Goal: Information Seeking & Learning: Learn about a topic

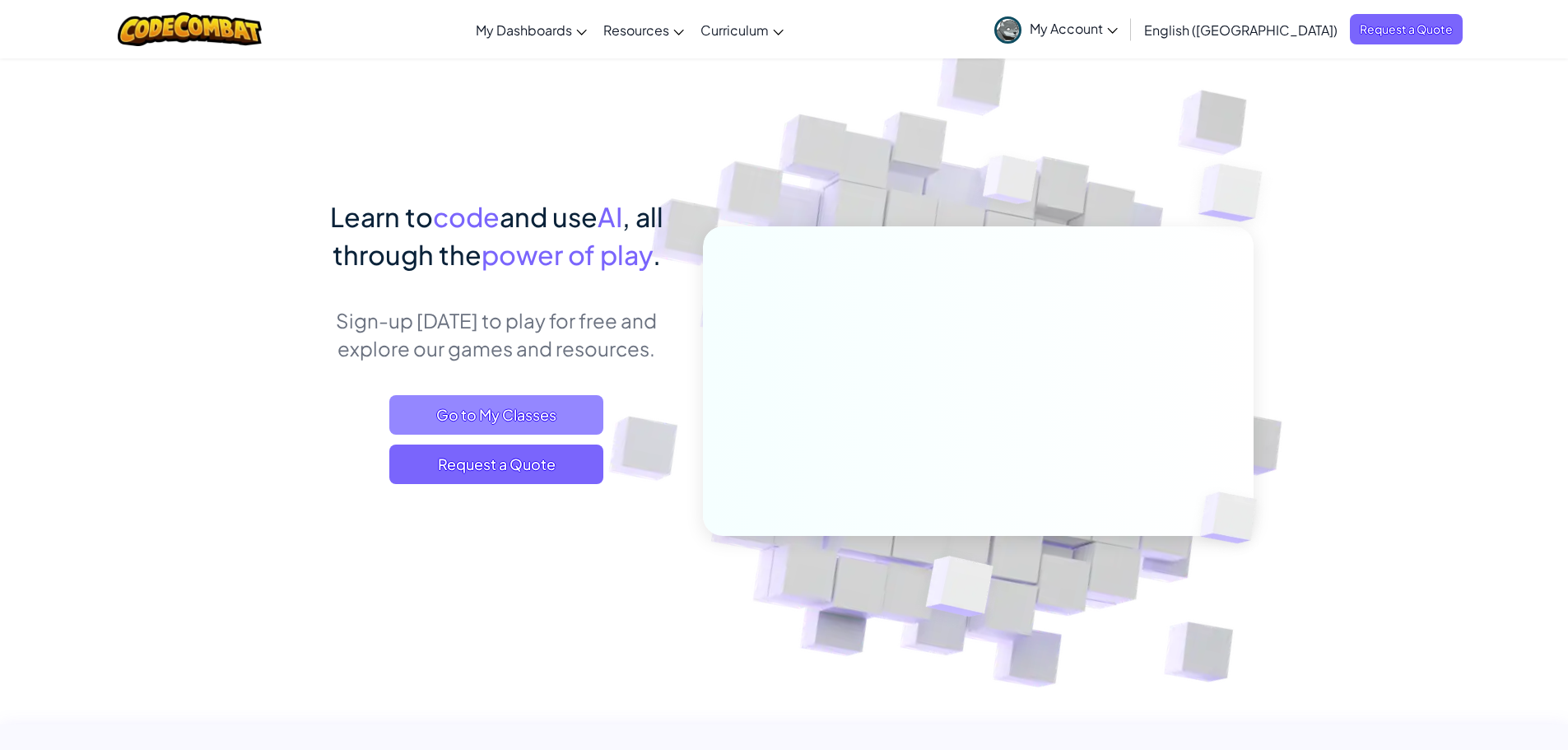
click at [489, 426] on span "Go to My Classes" at bounding box center [496, 414] width 214 height 40
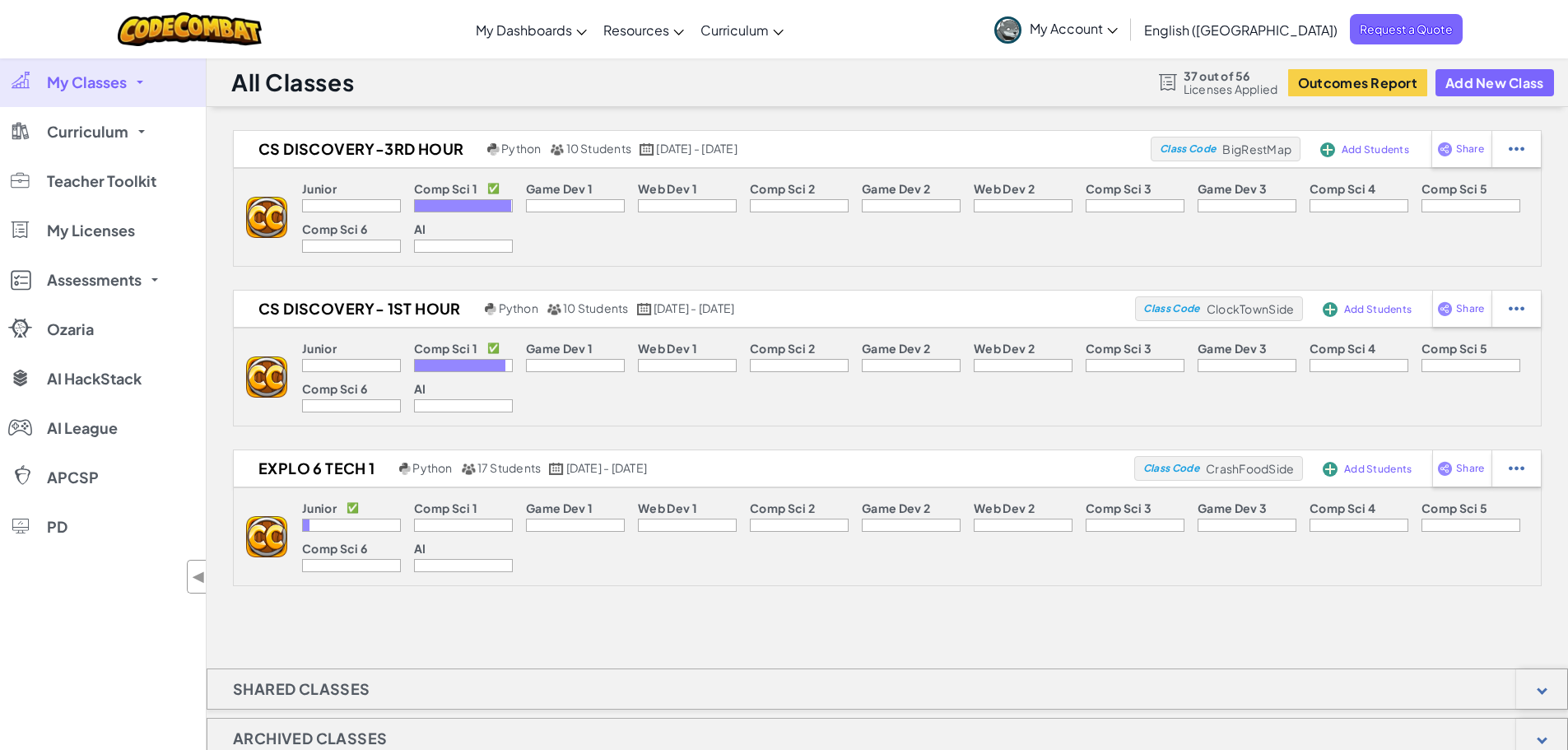
click at [106, 79] on span "My Classes" at bounding box center [86, 82] width 80 height 15
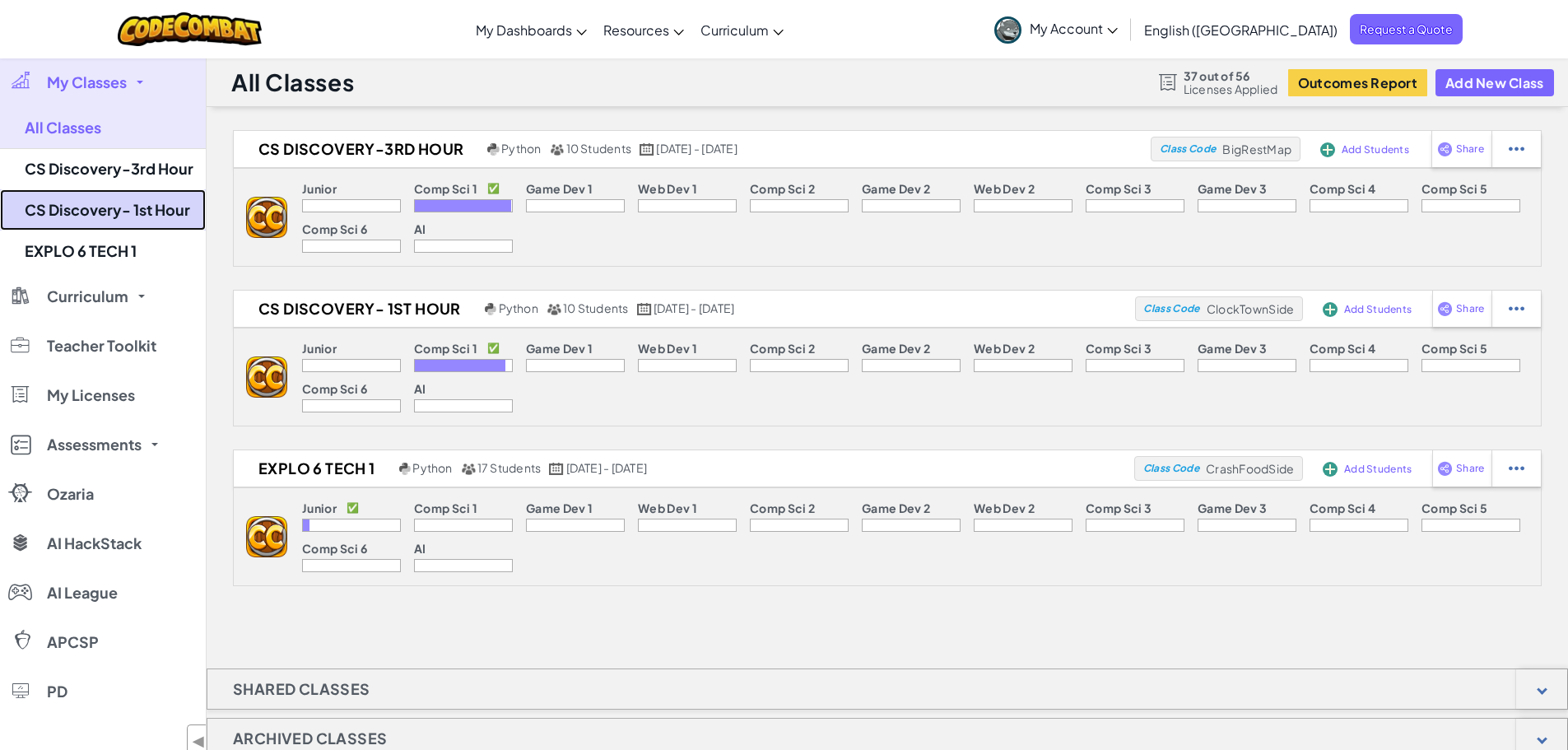
click at [110, 201] on link "CS Discovery- 1st Hour" at bounding box center [102, 210] width 205 height 41
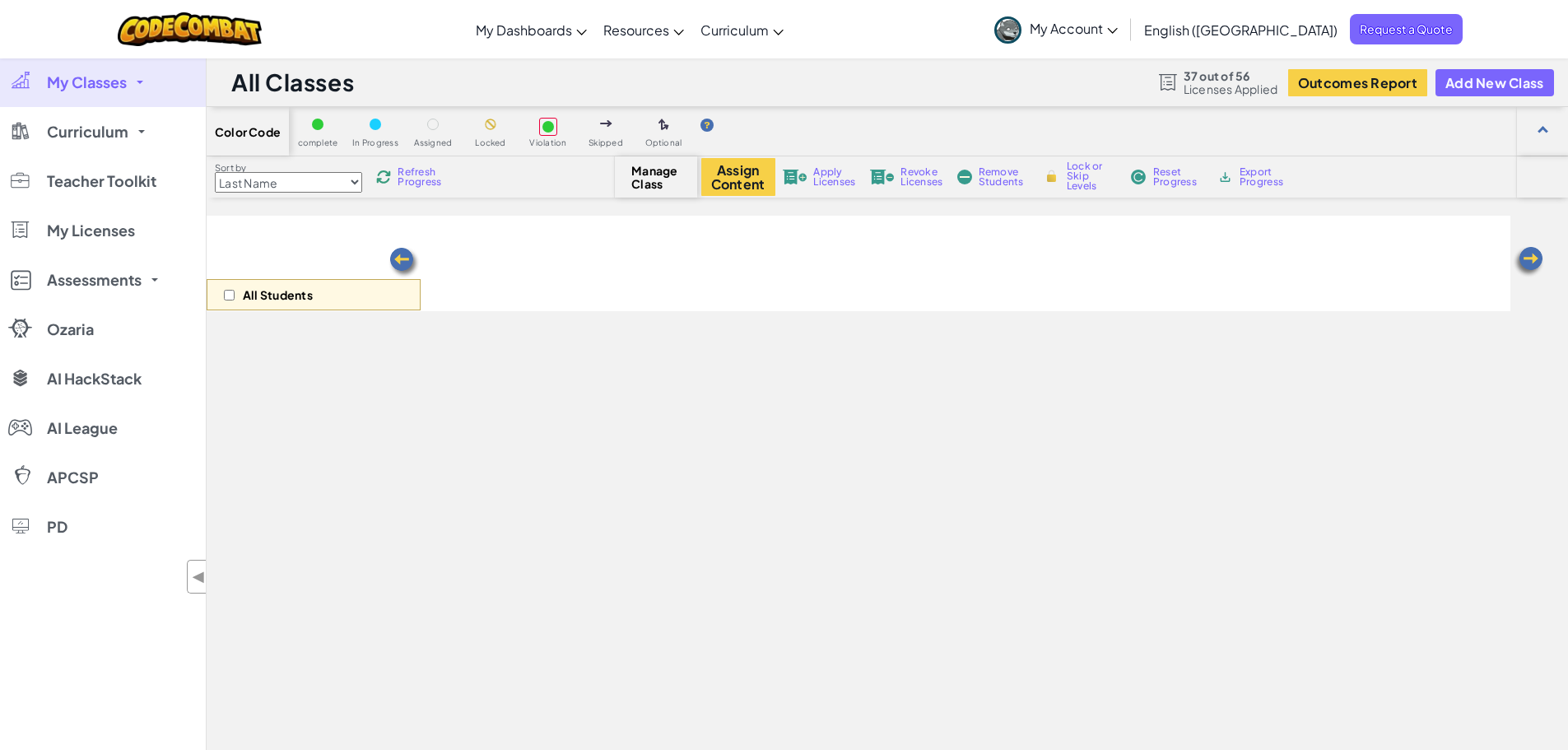
select select "560f1a9f22961295f9427742"
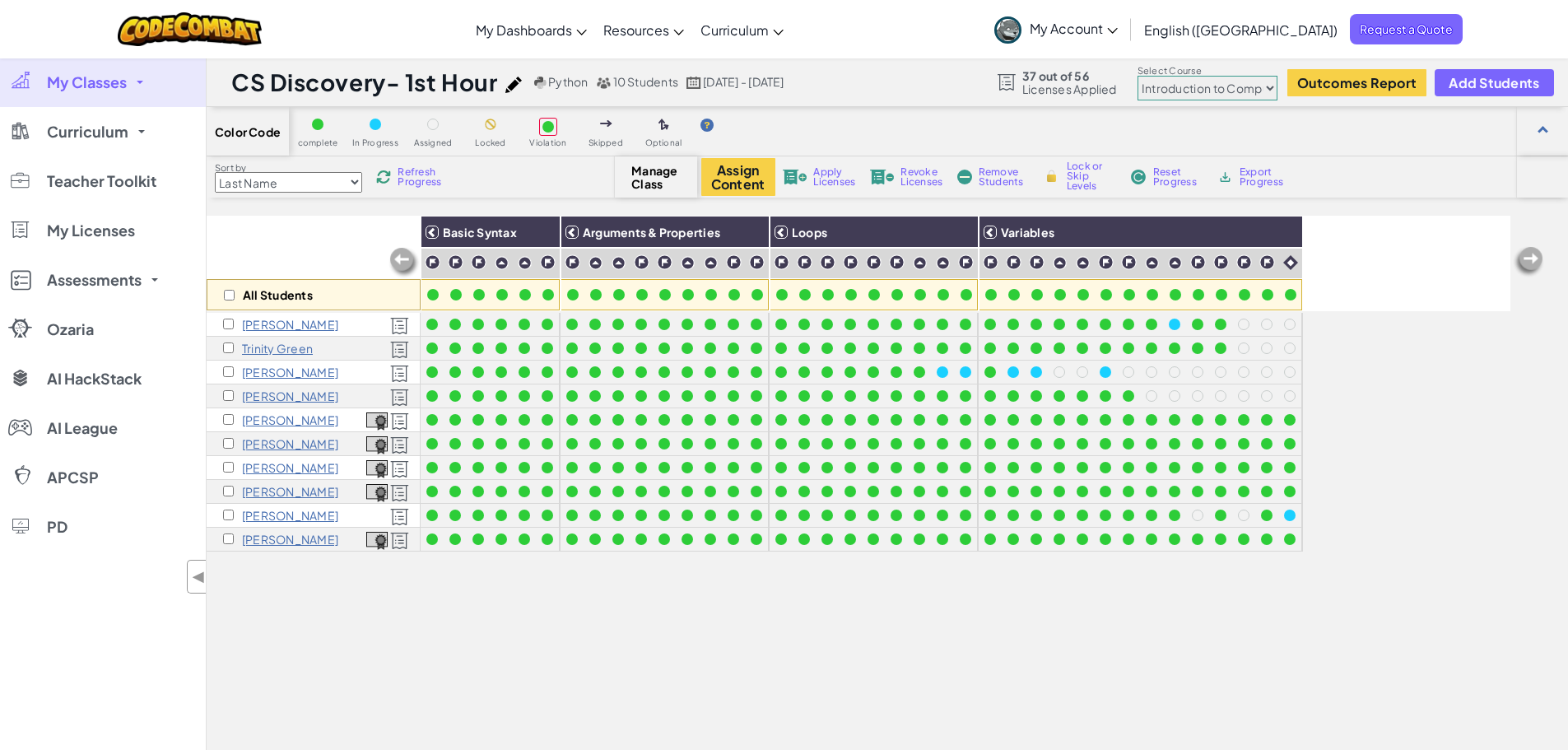
click at [289, 327] on p "[PERSON_NAME]" at bounding box center [290, 324] width 96 height 13
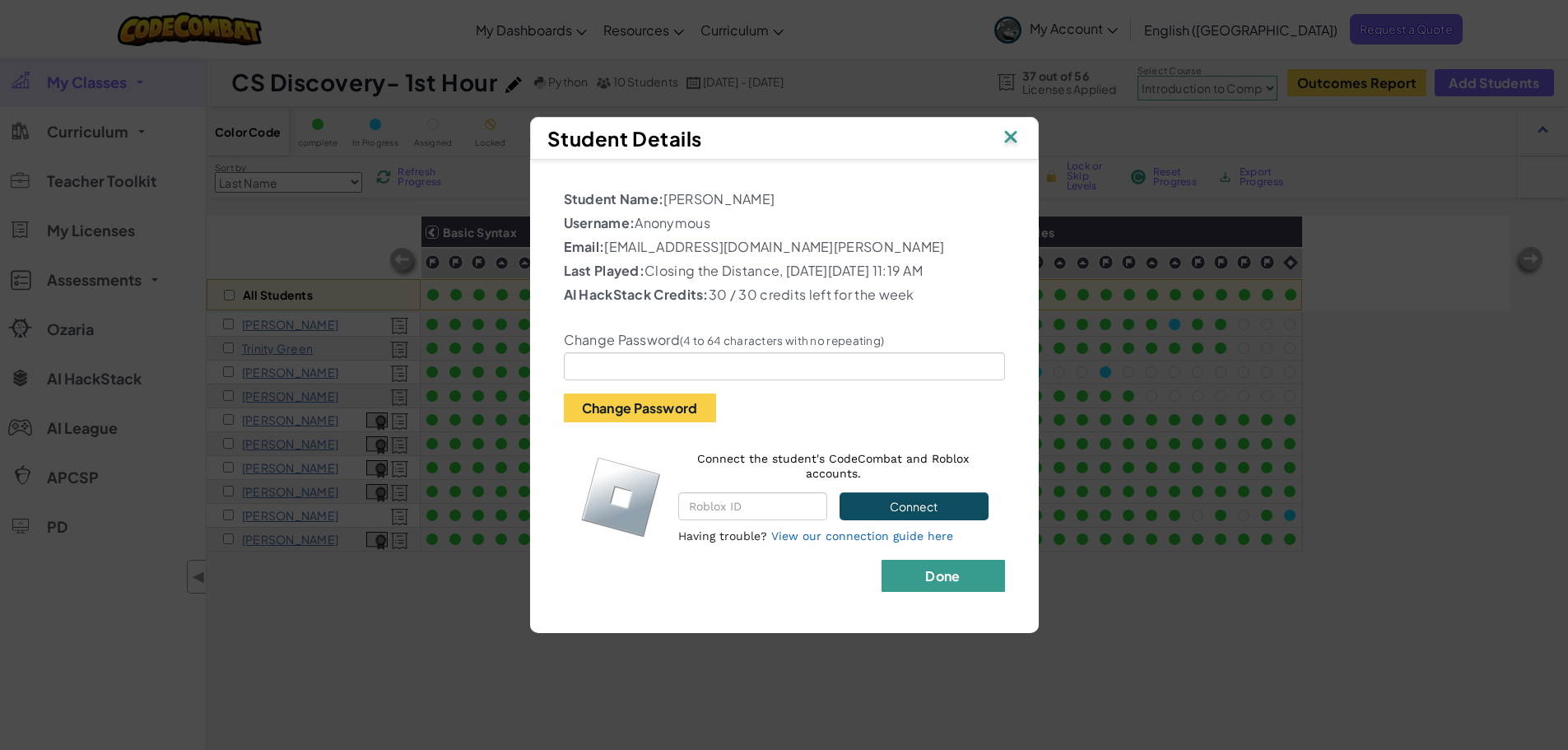
click at [913, 587] on button "Done" at bounding box center [943, 575] width 123 height 32
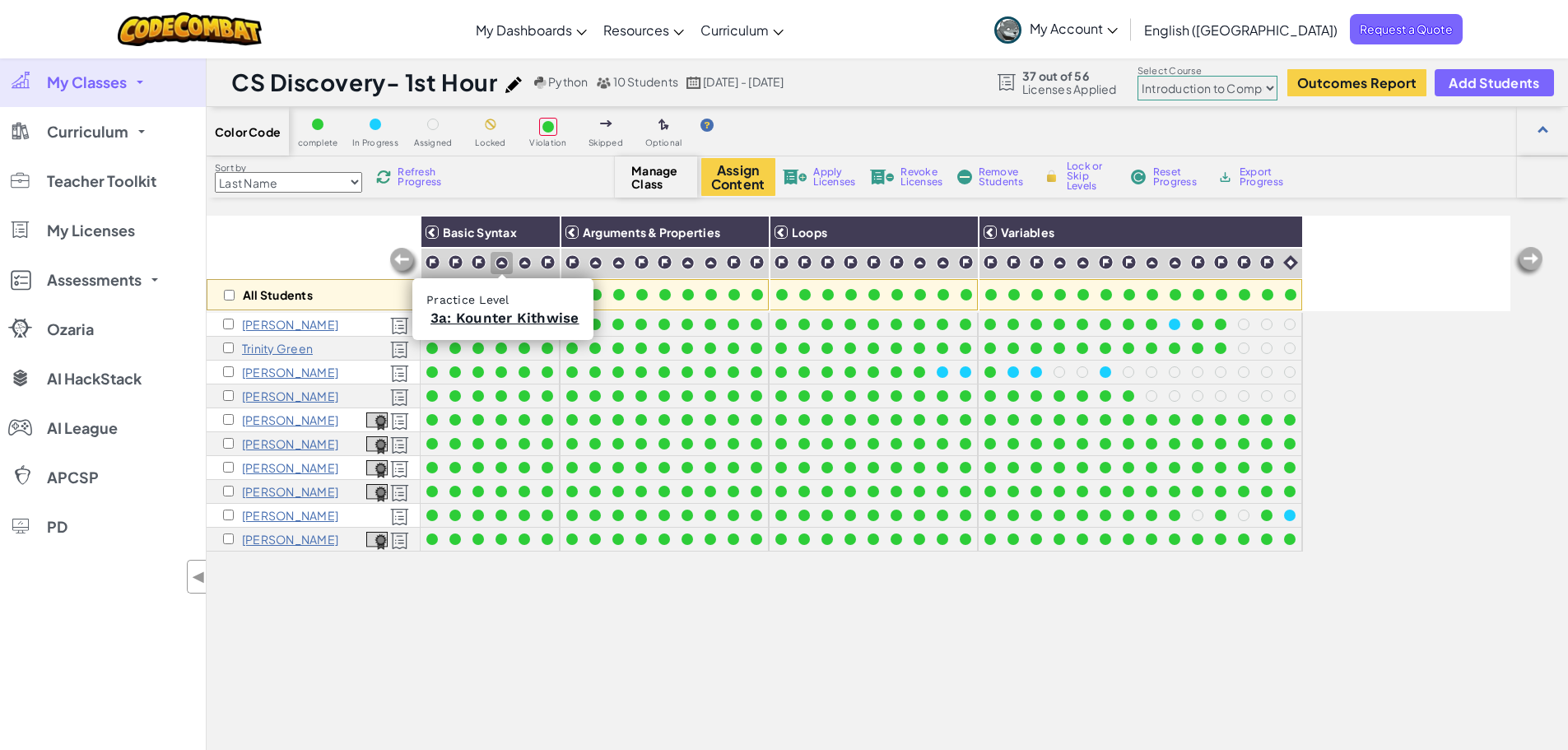
click at [500, 262] on img at bounding box center [502, 263] width 14 height 14
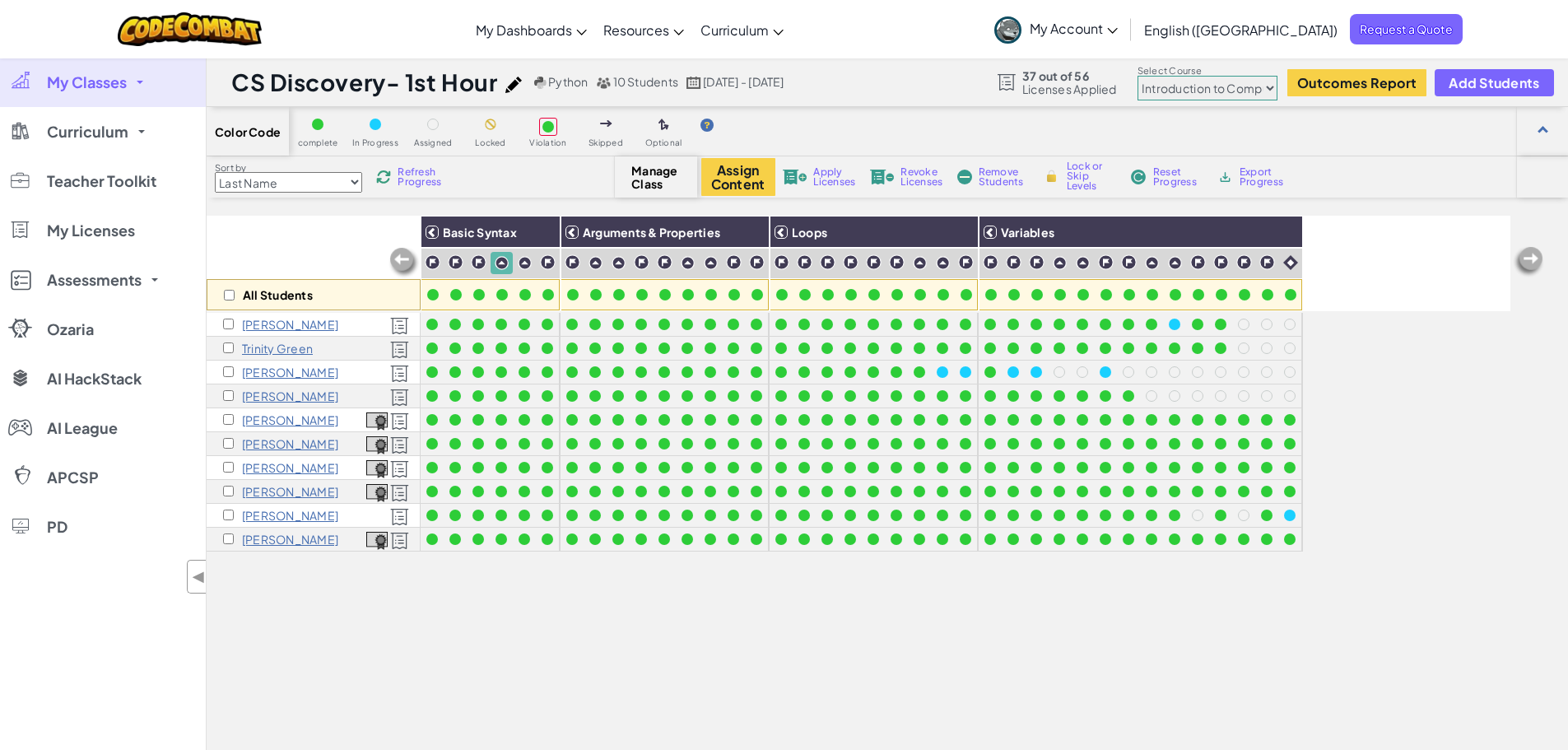
click at [500, 262] on img at bounding box center [502, 263] width 14 height 14
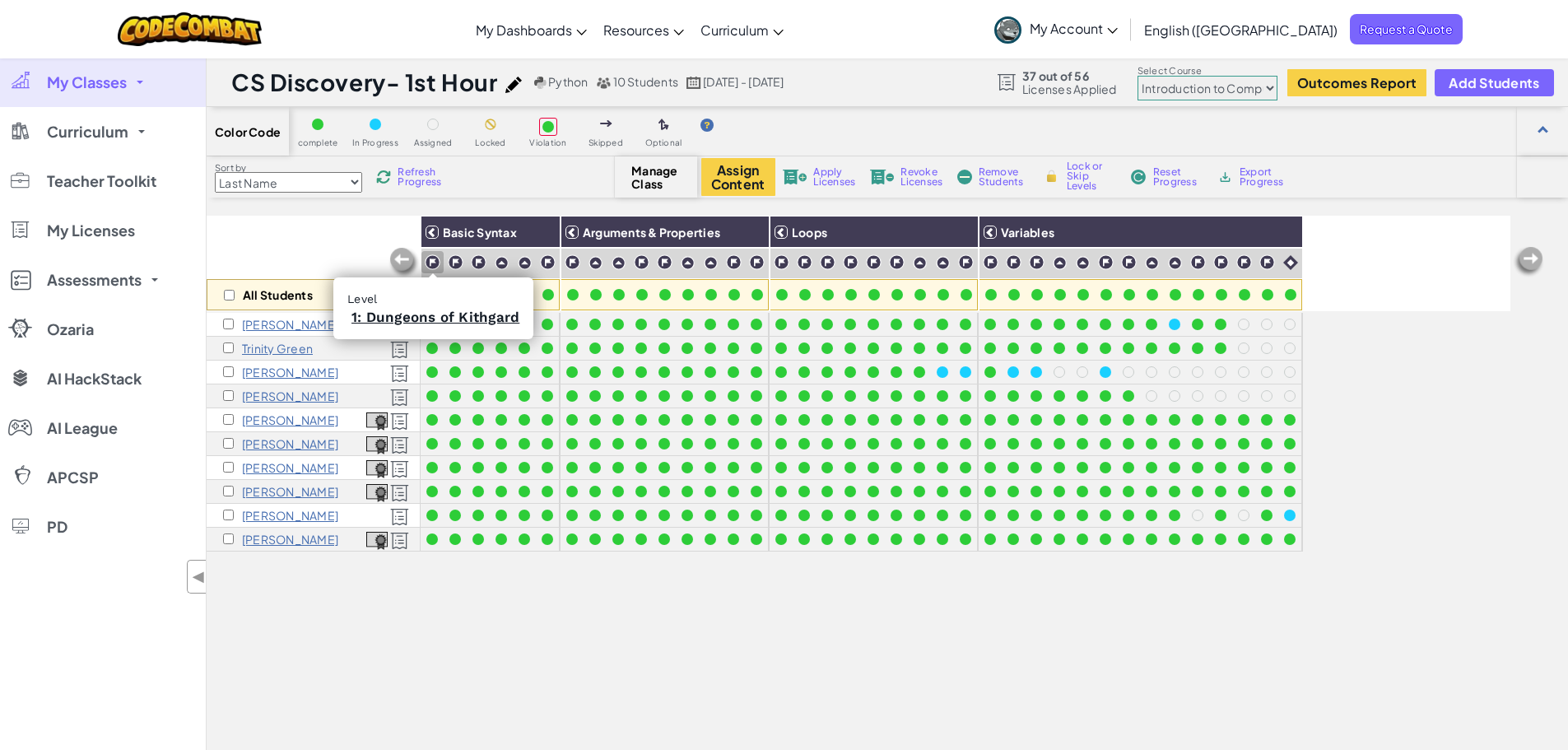
click at [427, 261] on img at bounding box center [433, 263] width 16 height 16
click at [448, 258] on img at bounding box center [456, 263] width 16 height 16
click at [472, 258] on img at bounding box center [479, 263] width 16 height 16
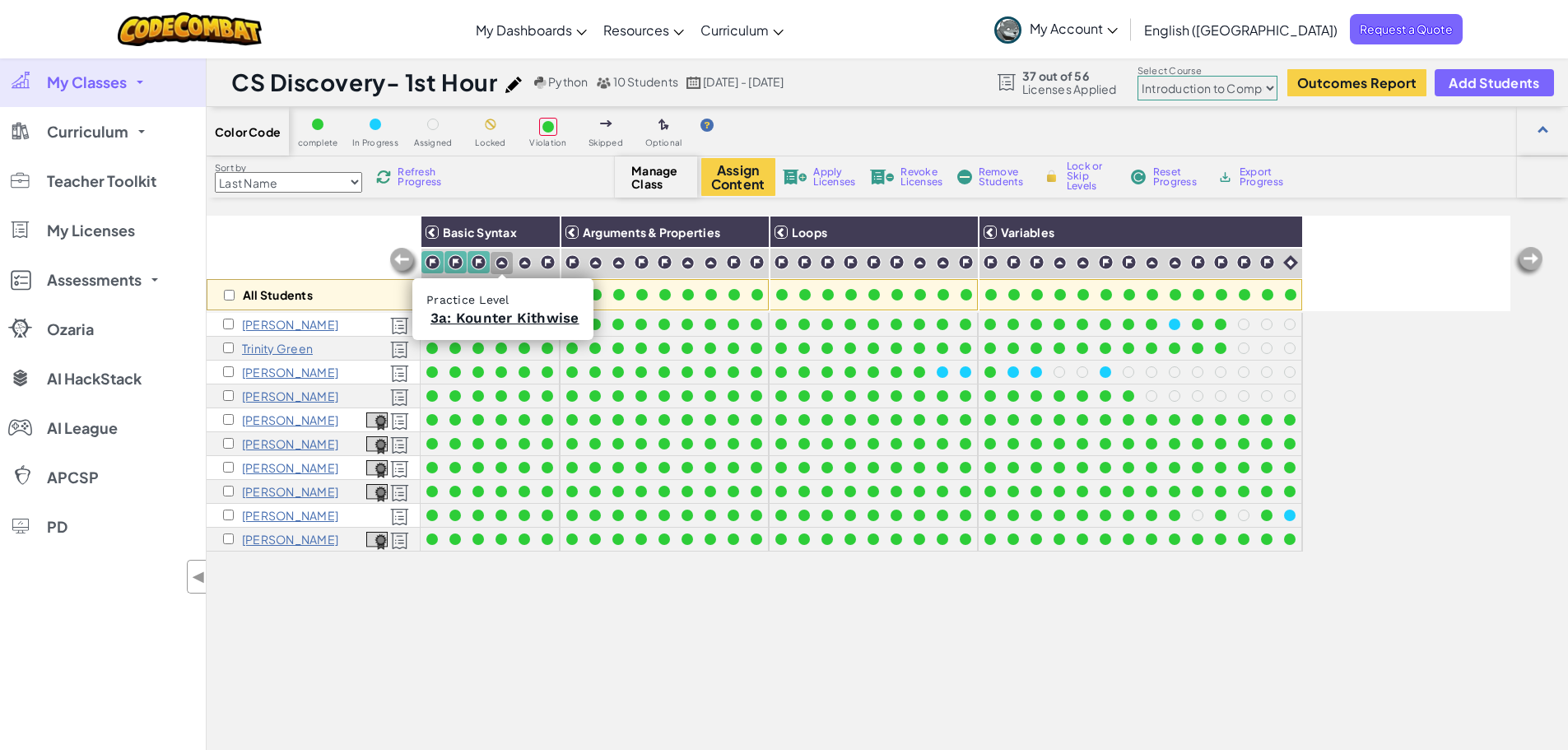
click at [498, 264] on img at bounding box center [502, 263] width 14 height 14
drag, startPoint x: 517, startPoint y: 262, endPoint x: 536, endPoint y: 263, distance: 19.0
click at [518, 262] on img at bounding box center [524, 263] width 14 height 14
click at [542, 263] on img at bounding box center [548, 263] width 16 height 16
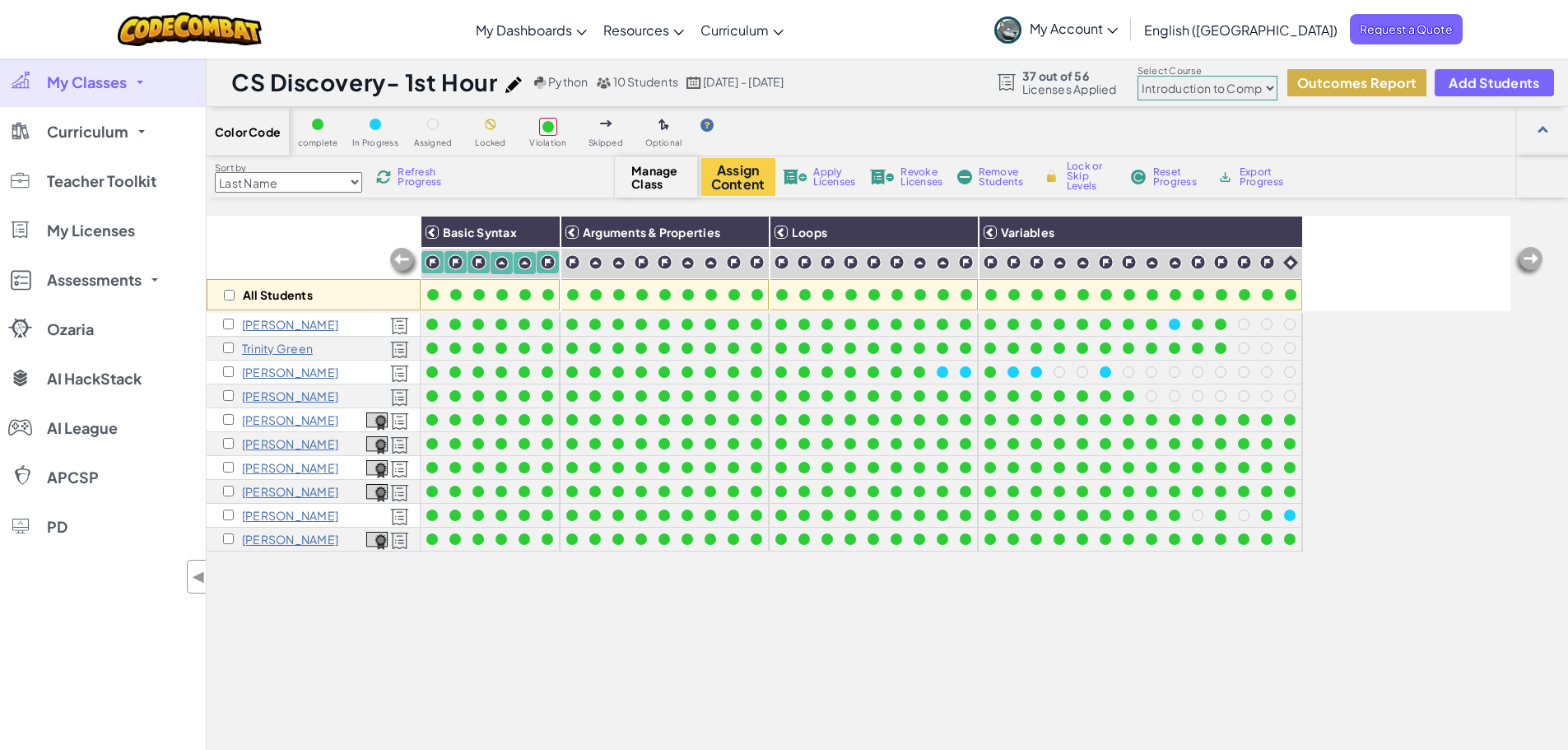
click at [1379, 85] on button "Outcomes Report" at bounding box center [1357, 82] width 139 height 27
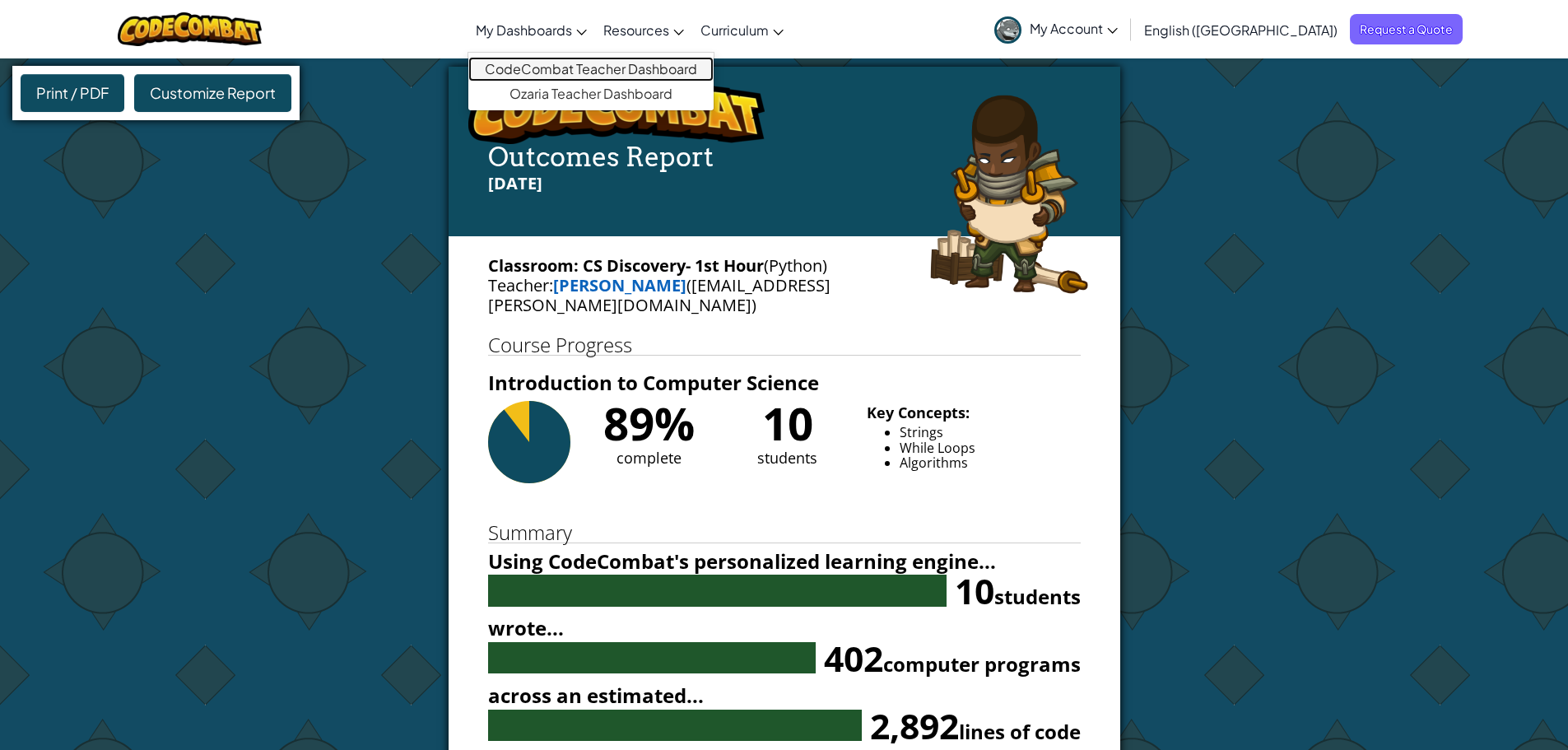
click at [592, 67] on link "CodeCombat Teacher Dashboard" at bounding box center [591, 69] width 245 height 25
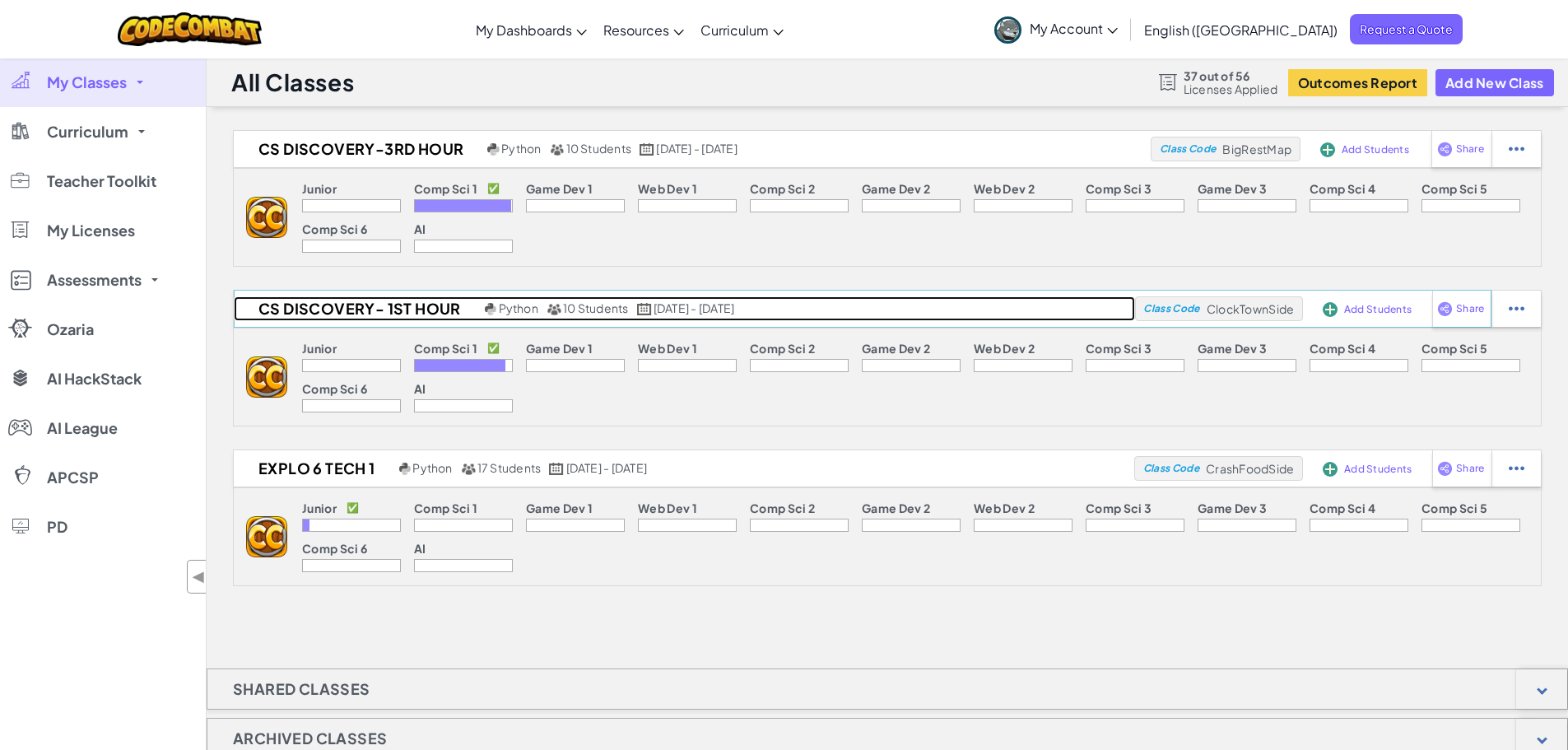
click at [406, 305] on h2 "CS Discovery- 1st Hour" at bounding box center [357, 308] width 247 height 25
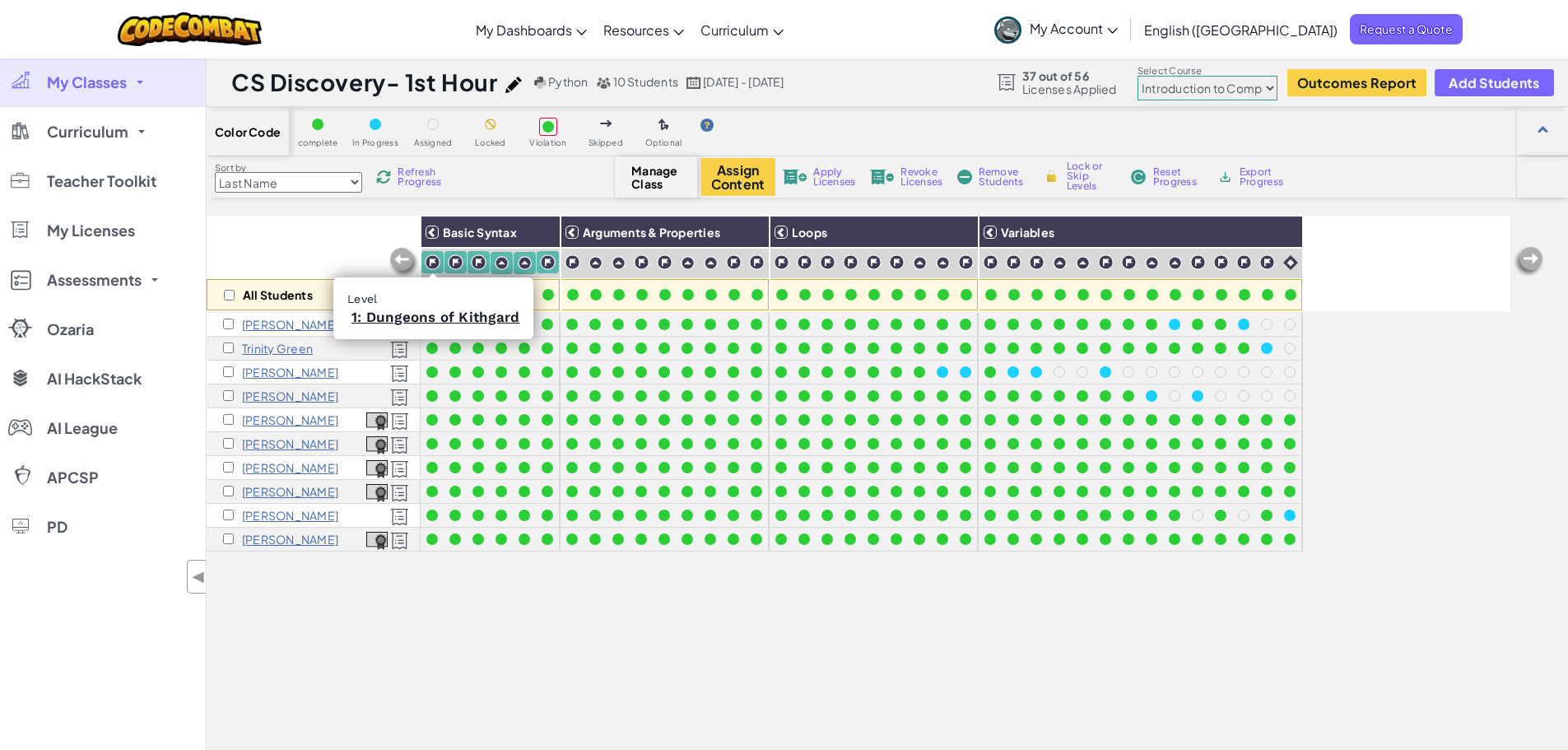
click at [425, 260] on img at bounding box center [433, 263] width 16 height 16
click at [452, 257] on img at bounding box center [456, 263] width 16 height 16
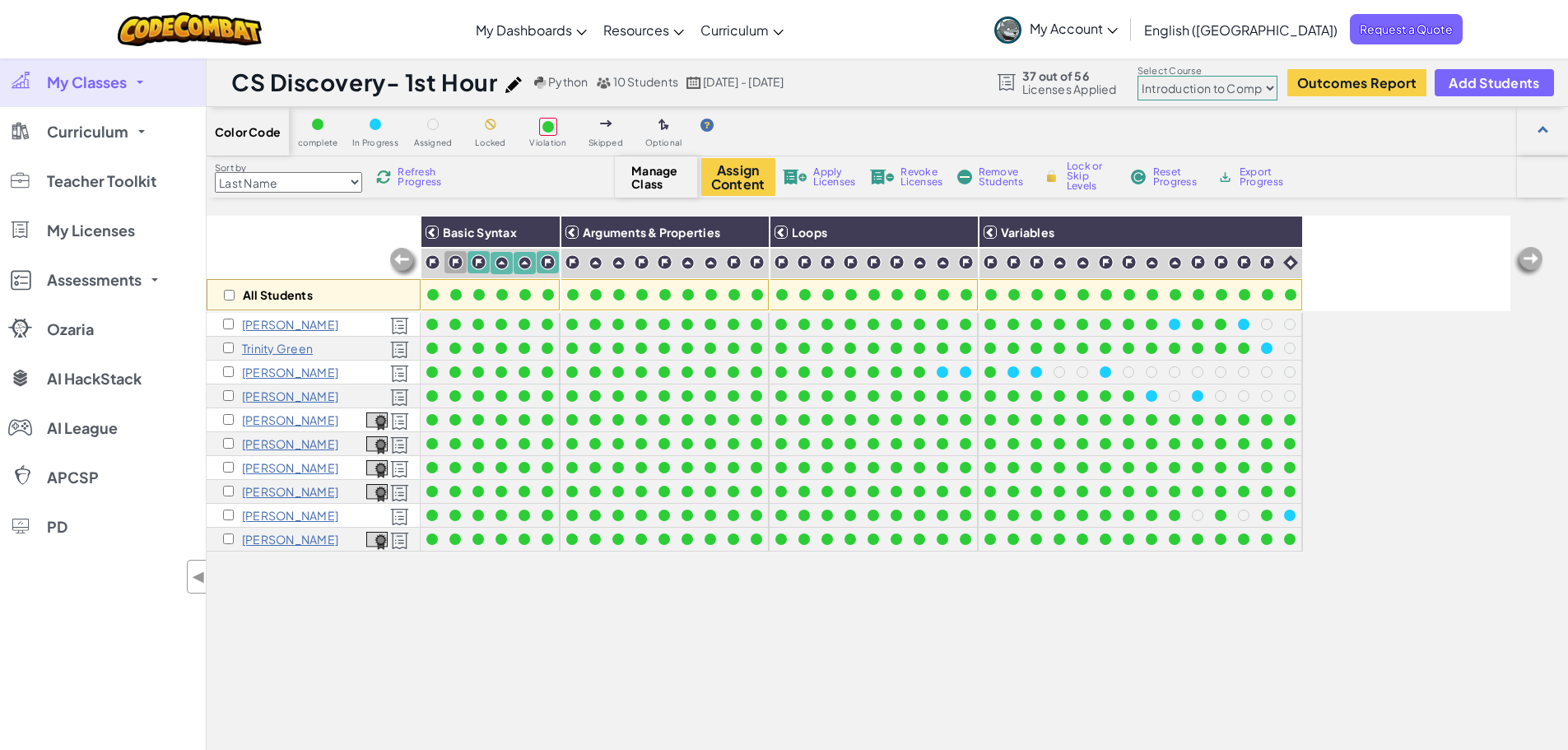
click at [473, 259] on img at bounding box center [479, 263] width 16 height 16
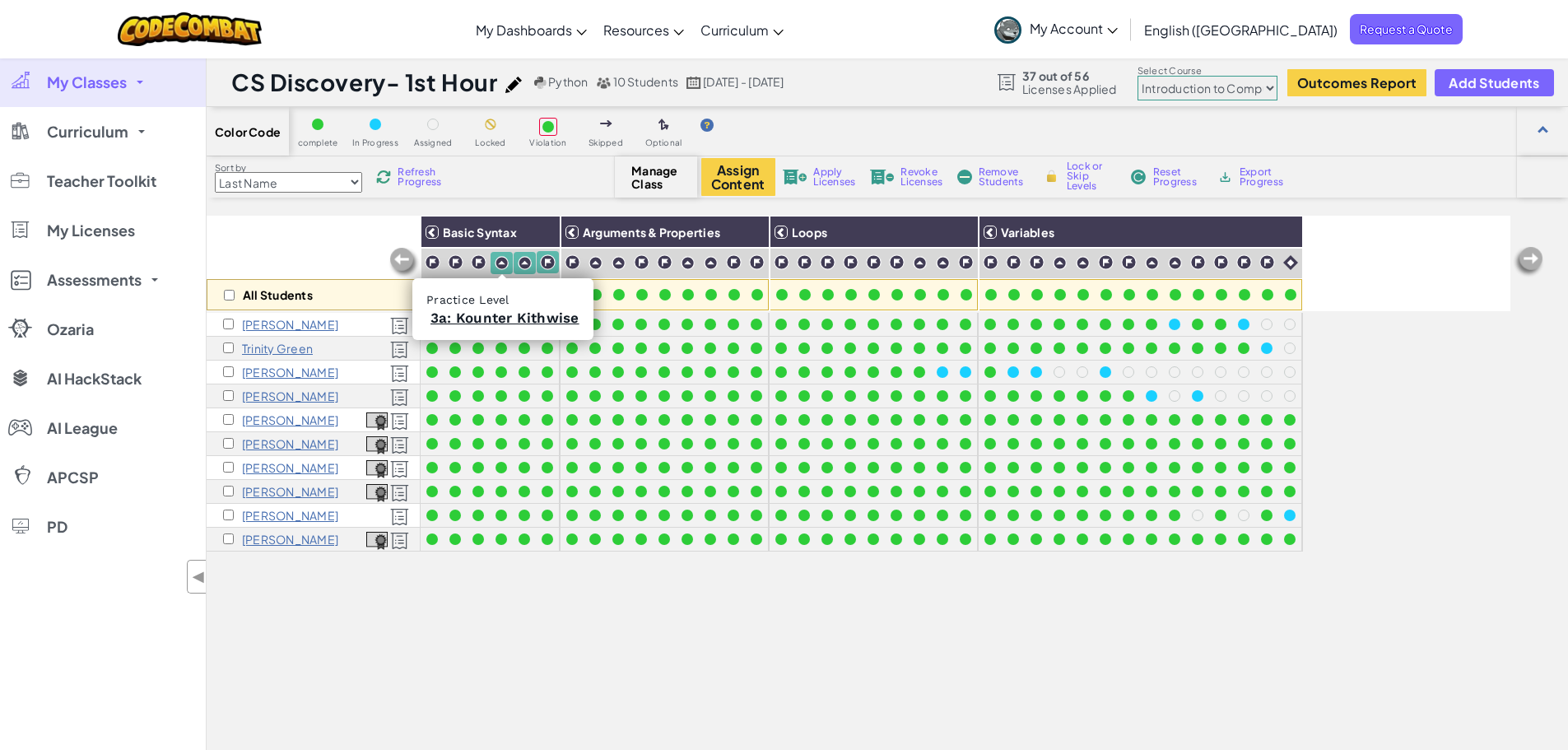
click at [503, 258] on img at bounding box center [502, 263] width 14 height 14
click at [521, 265] on img at bounding box center [524, 263] width 14 height 14
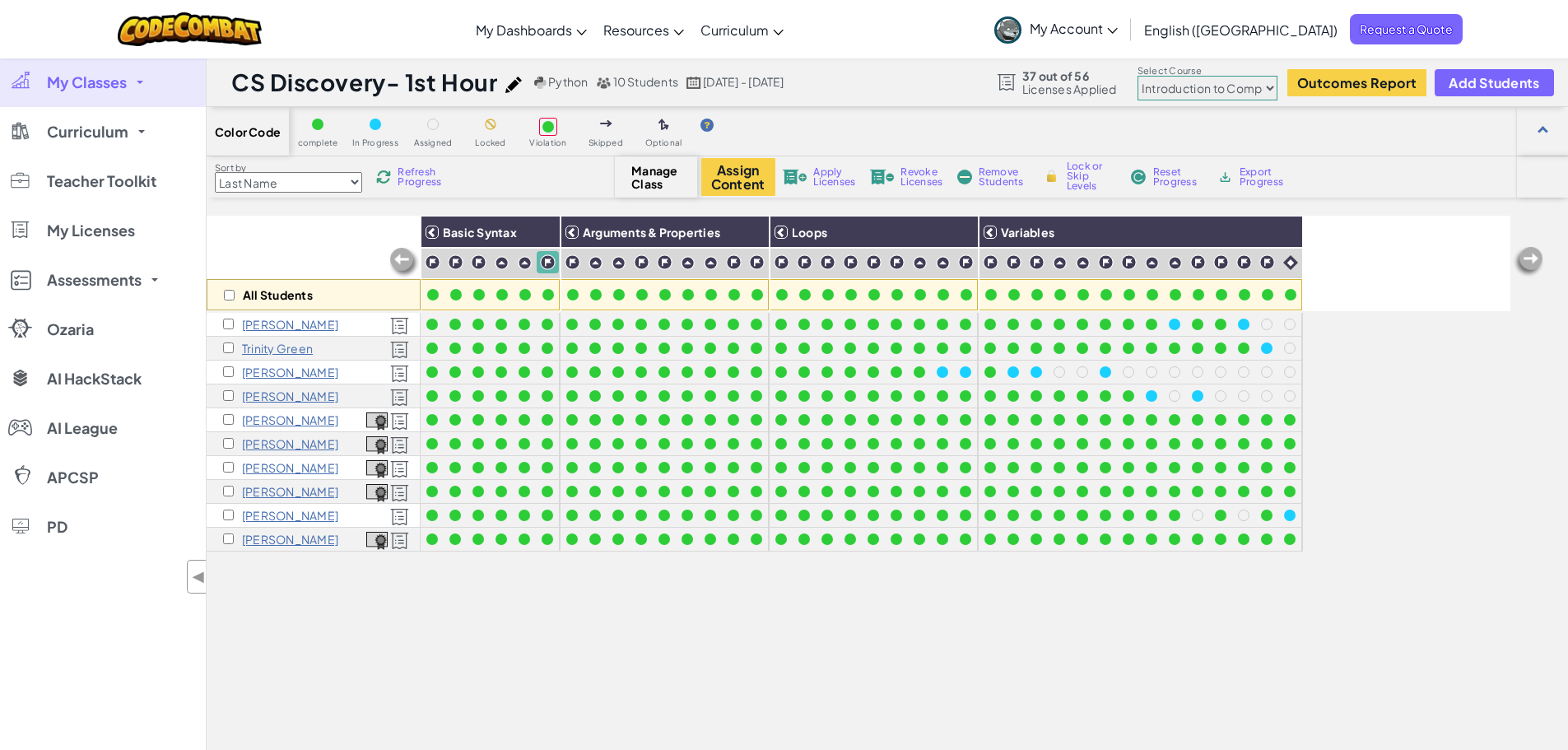
click at [545, 259] on img at bounding box center [548, 263] width 16 height 16
click at [431, 297] on div at bounding box center [433, 294] width 11 height 11
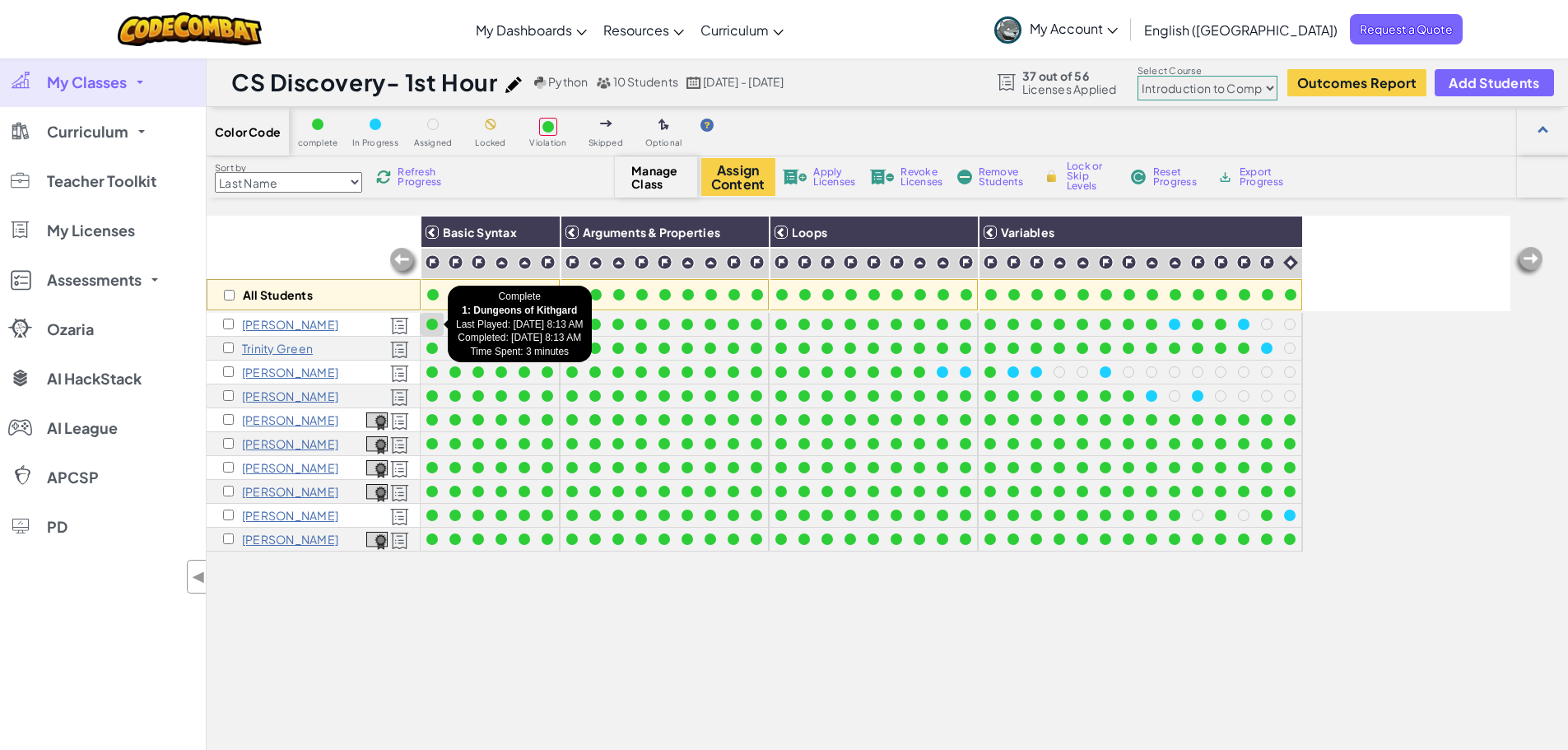
click at [439, 324] on div at bounding box center [432, 324] width 19 height 19
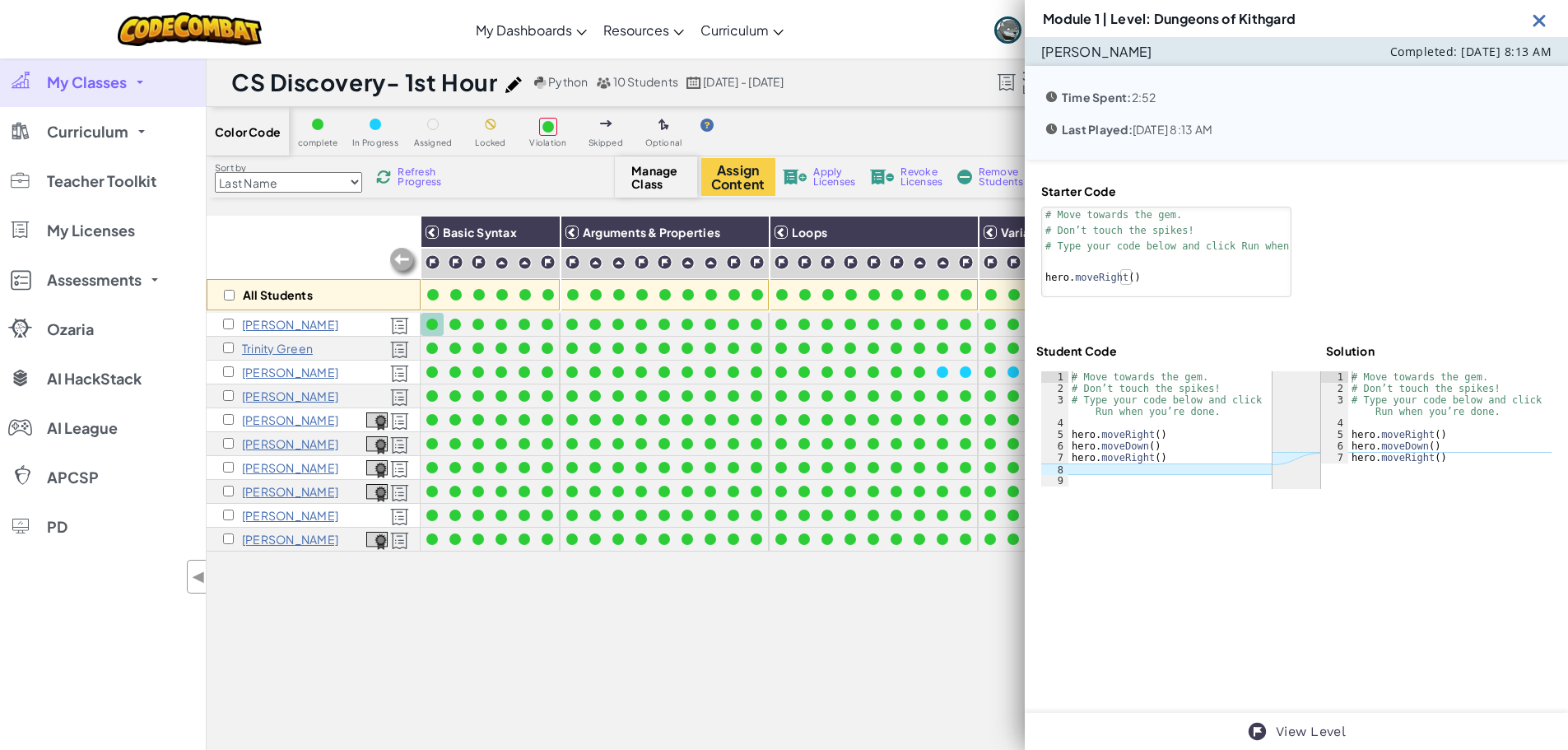
click at [1538, 15] on img at bounding box center [1539, 19] width 20 height 20
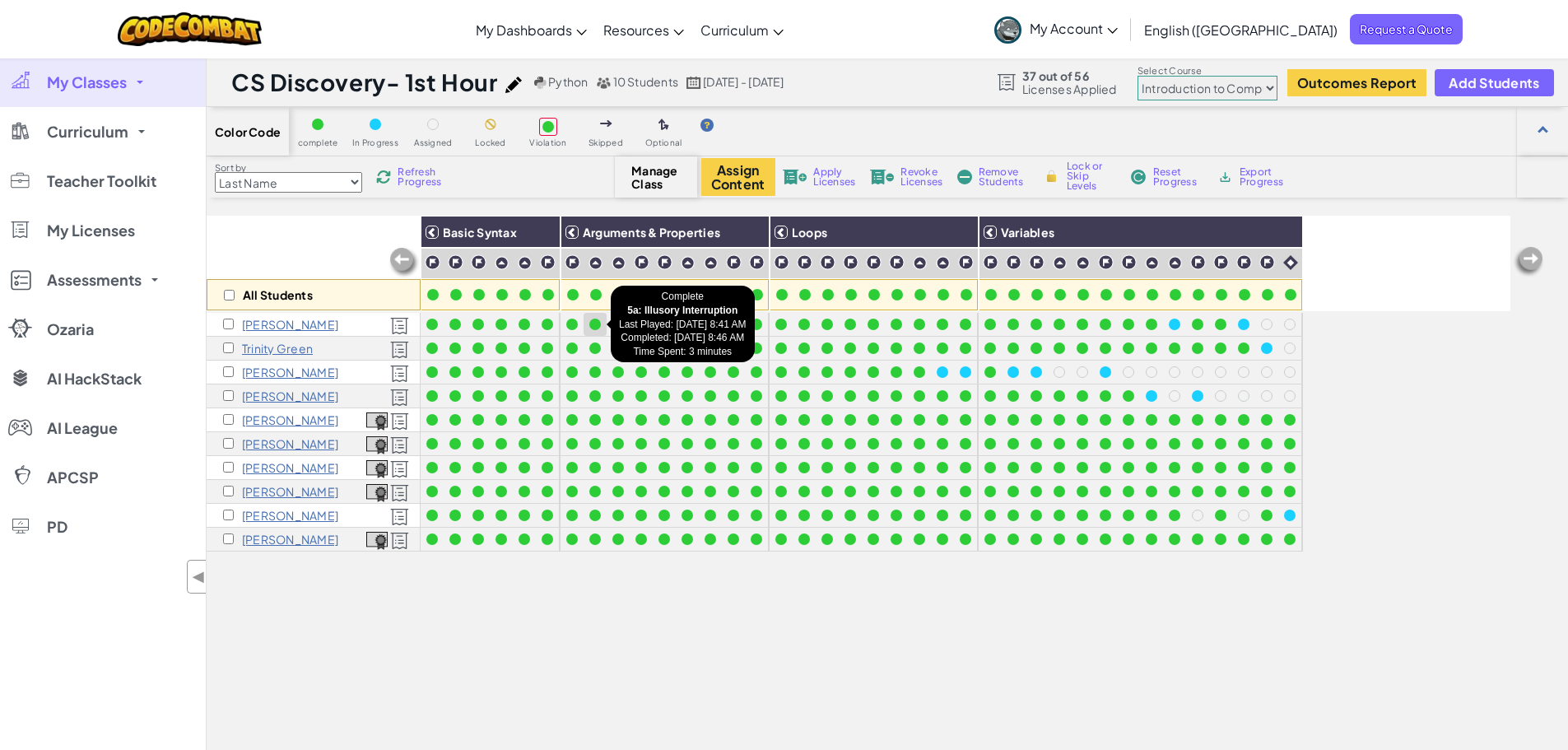
click at [598, 325] on div at bounding box center [595, 323] width 11 height 11
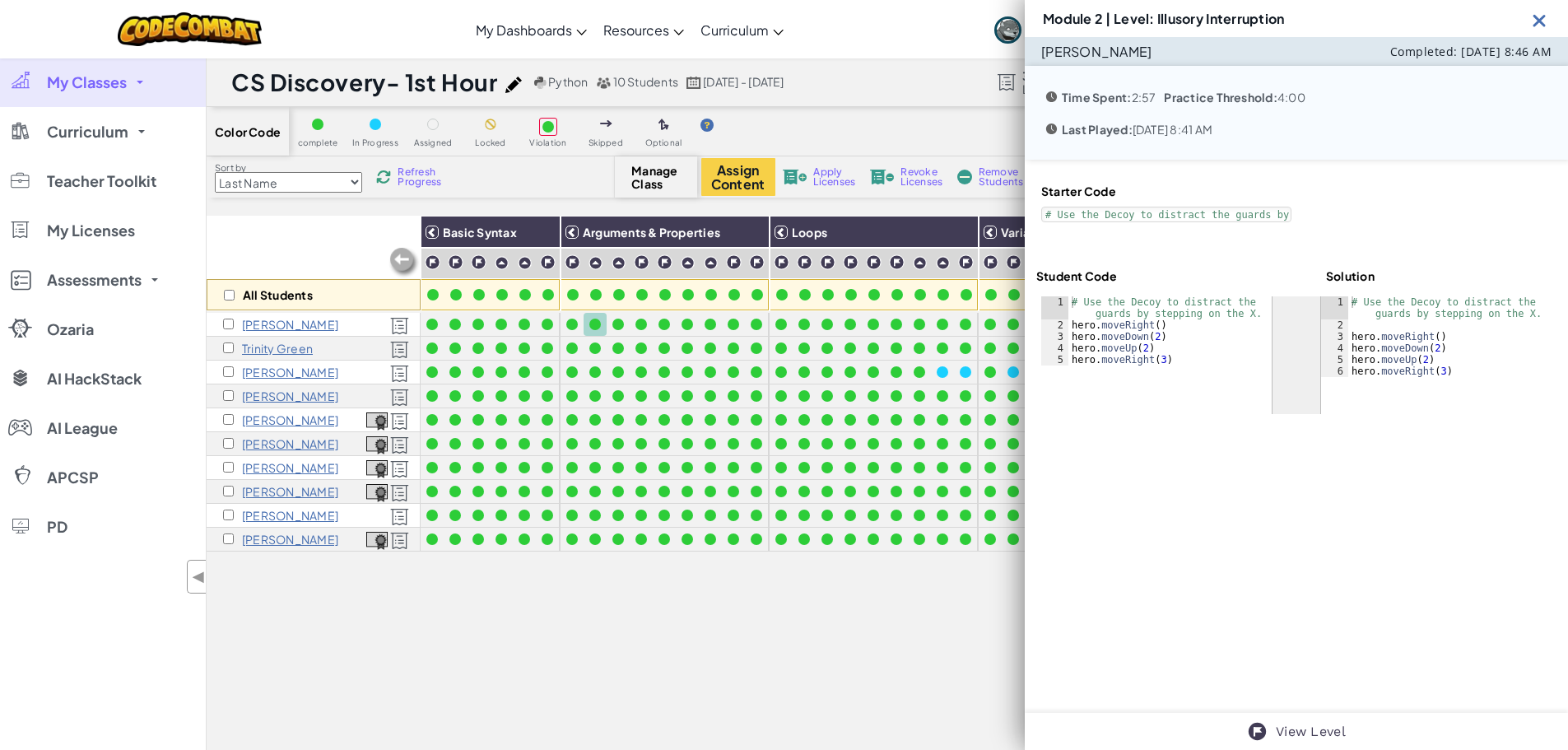
click at [1539, 21] on img at bounding box center [1539, 19] width 20 height 20
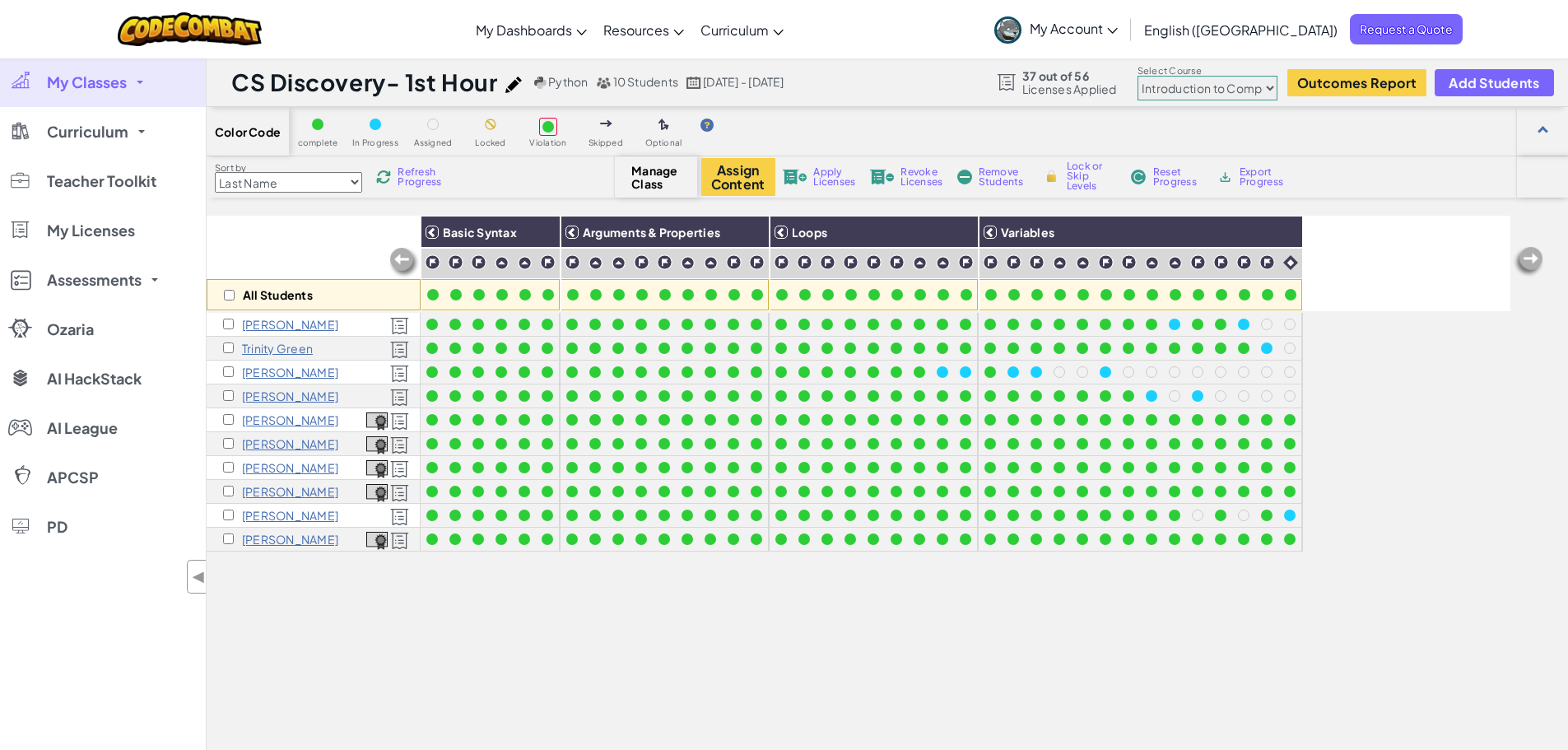
click at [89, 85] on span "My Classes" at bounding box center [86, 82] width 80 height 15
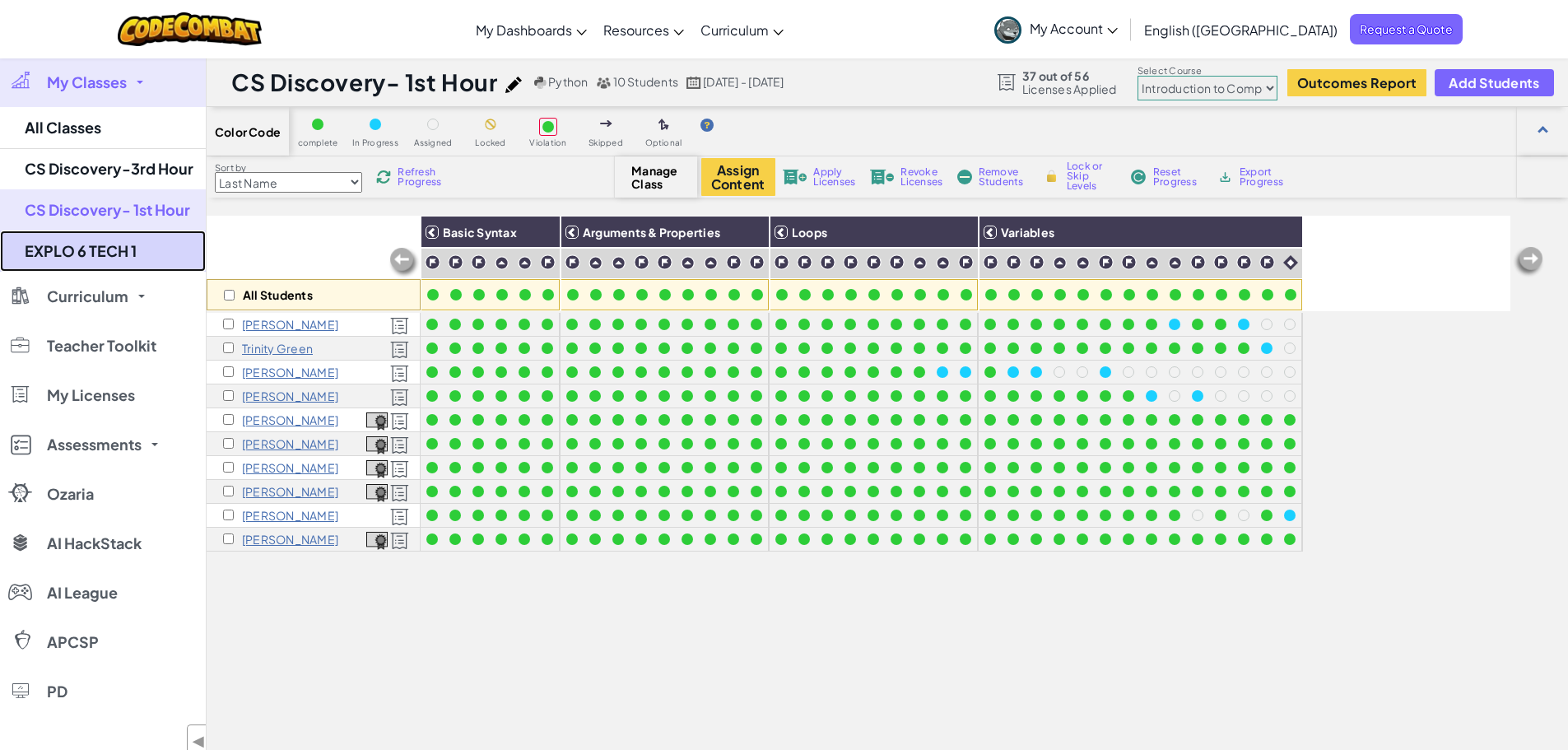
click at [93, 257] on link "EXPLO 6 TECH 1" at bounding box center [102, 251] width 205 height 41
select select "65f32b6c87c07dbeb5ba1936"
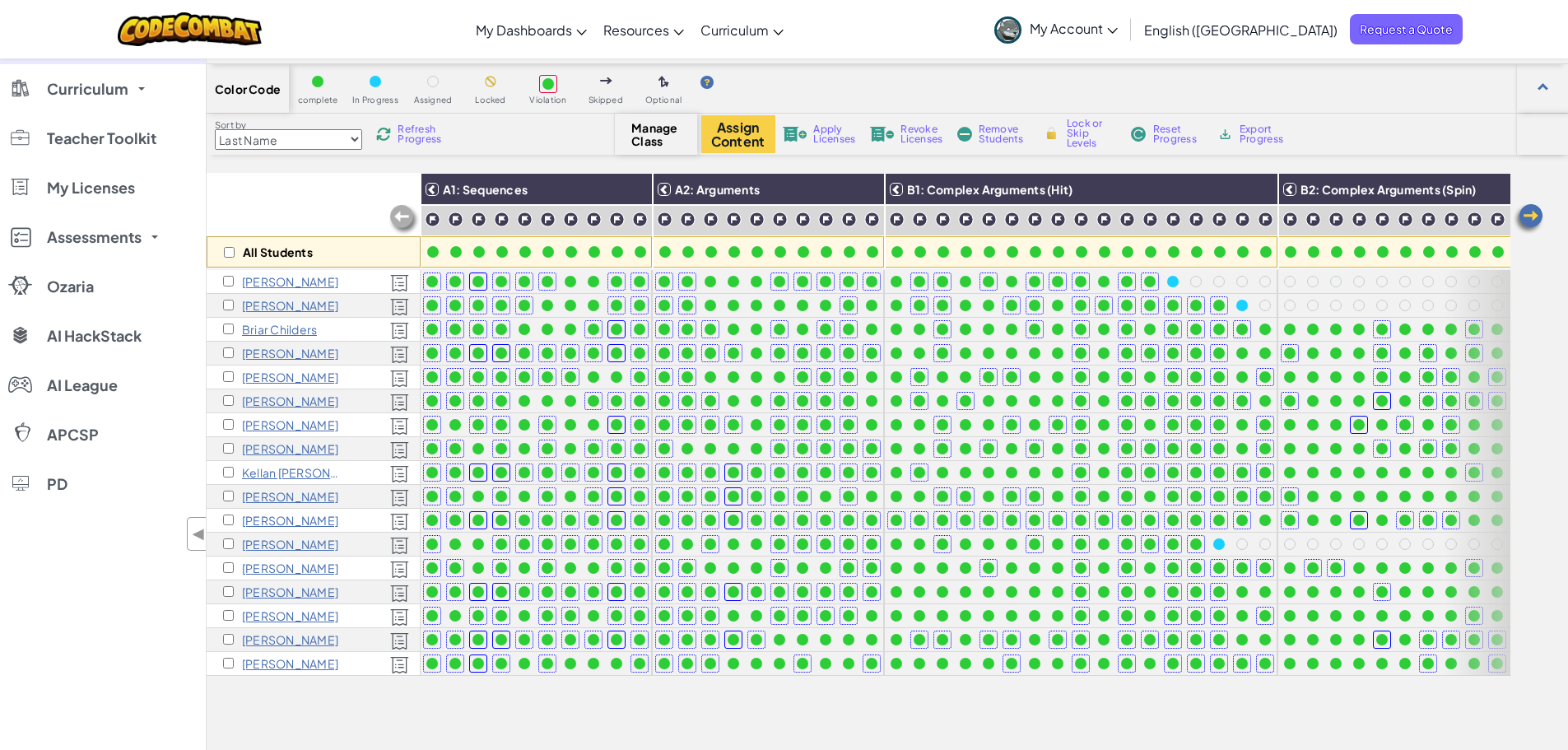
scroll to position [82, 0]
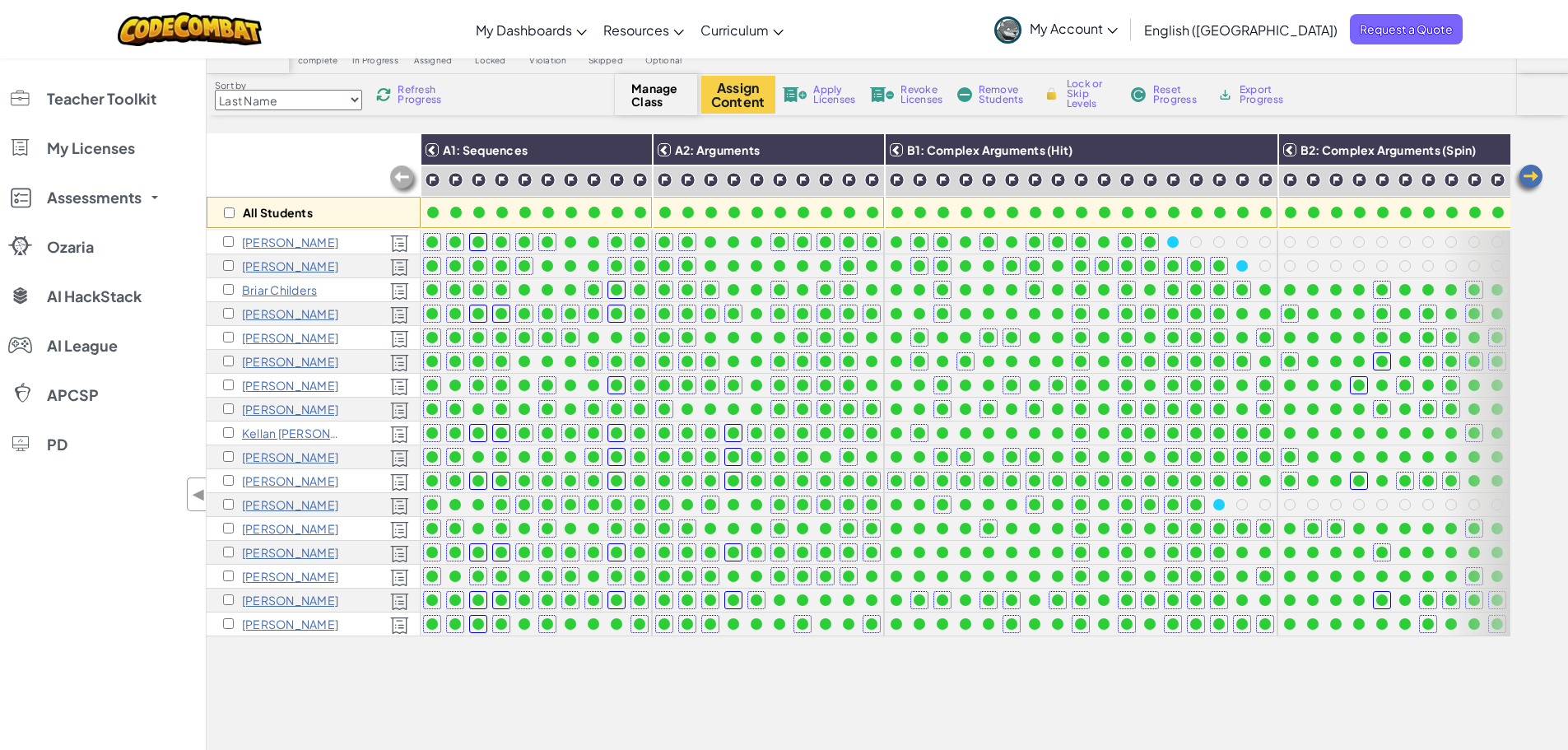
click at [1528, 180] on img at bounding box center [1528, 179] width 33 height 33
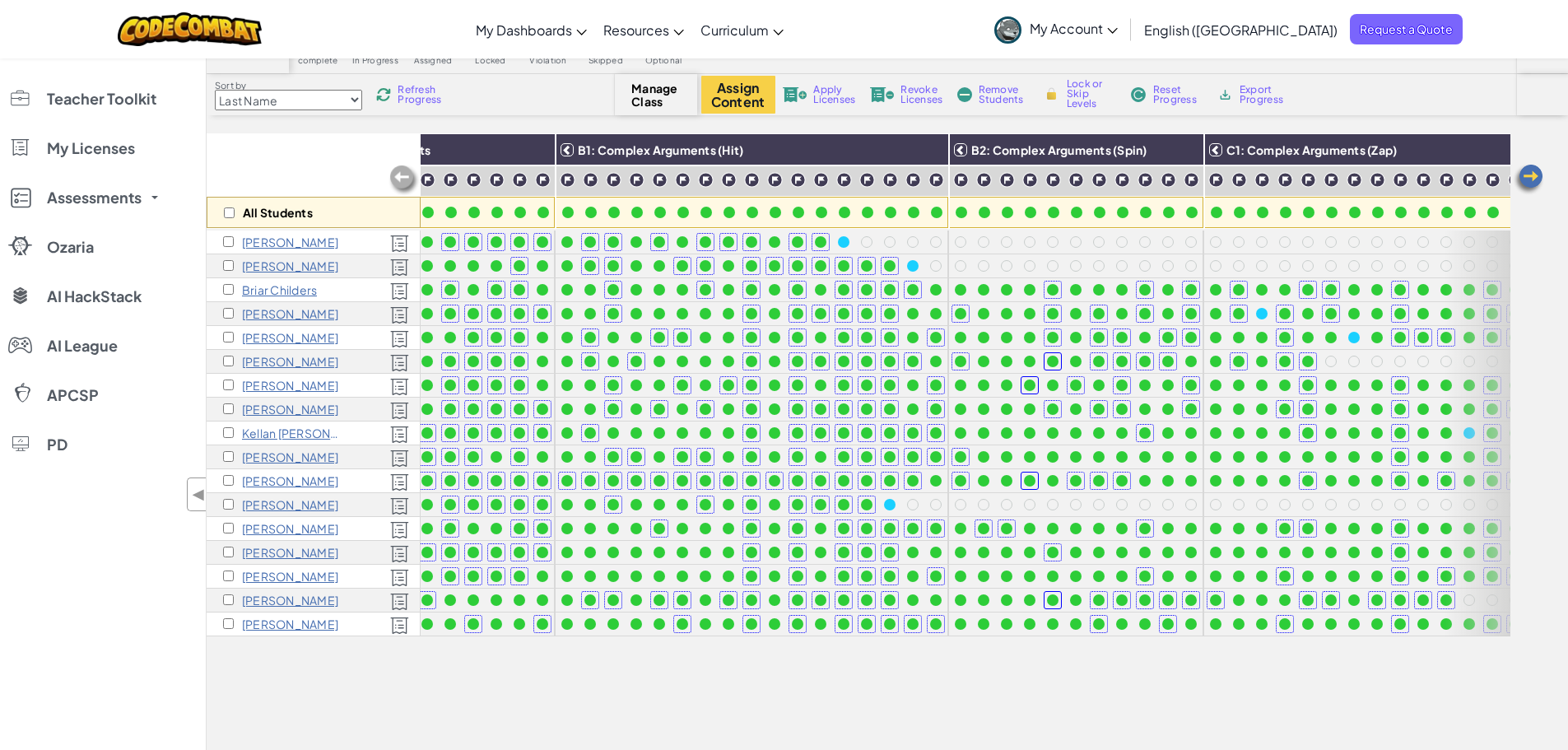
click at [1529, 178] on img at bounding box center [1528, 179] width 33 height 33
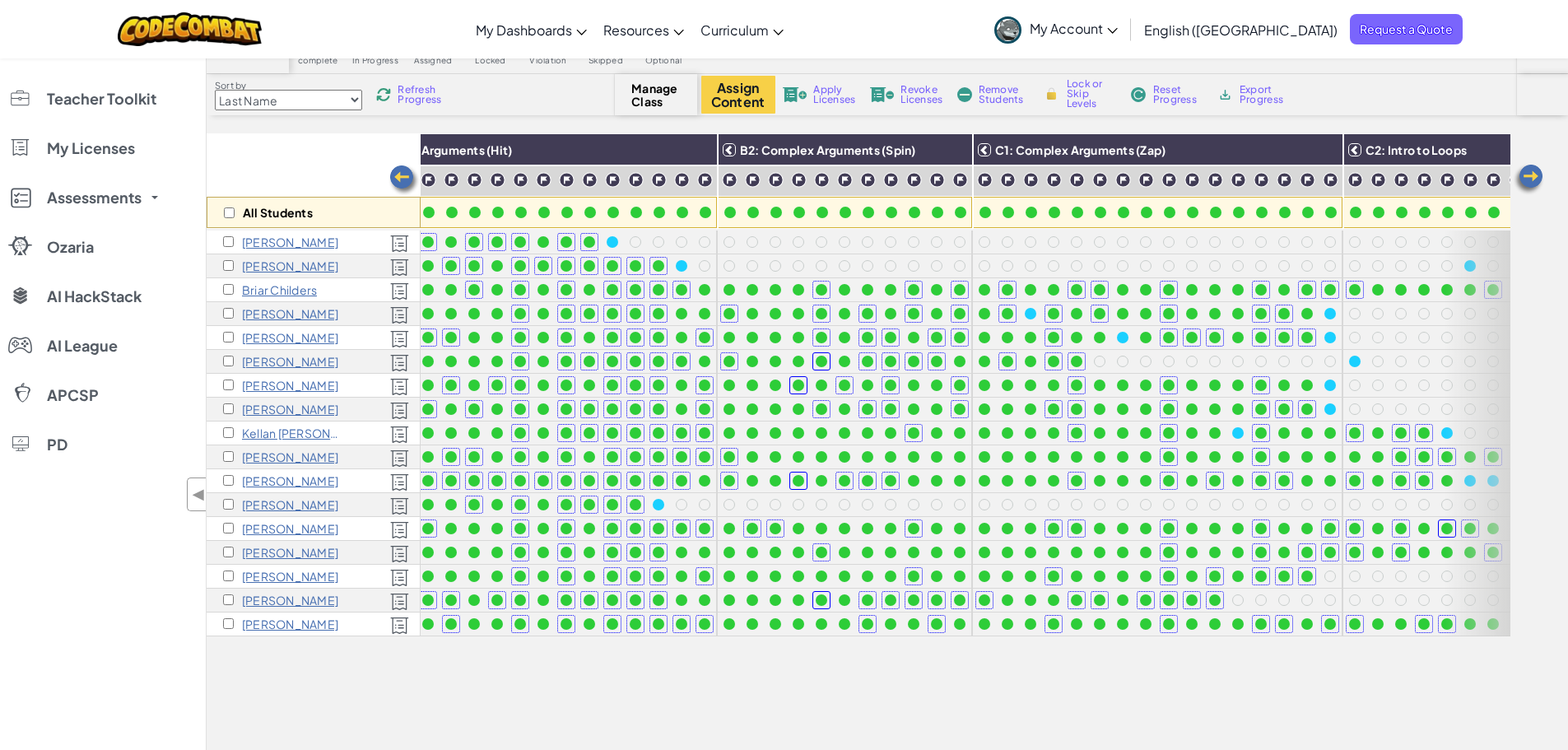
scroll to position [0, 658]
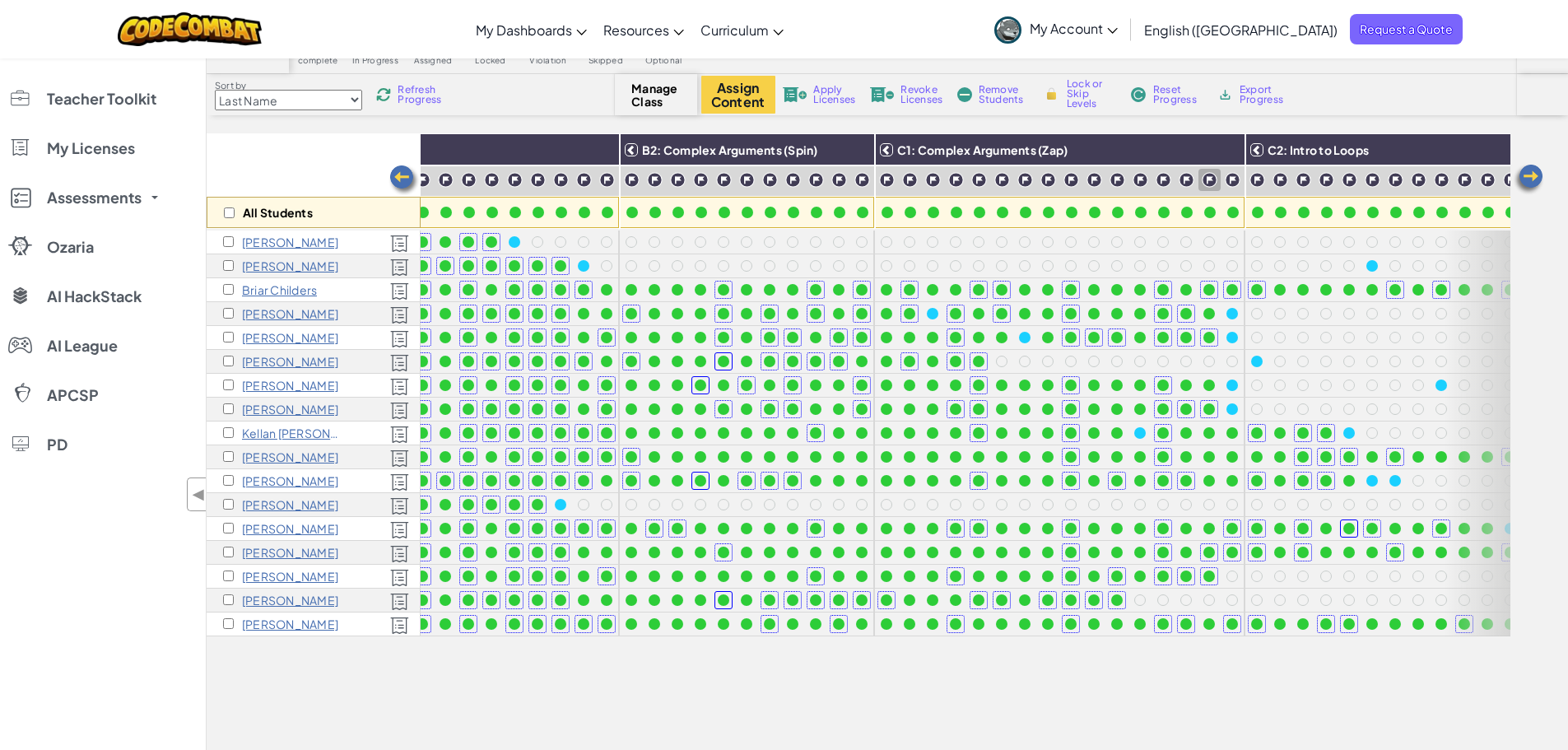
click at [400, 177] on img at bounding box center [404, 180] width 33 height 33
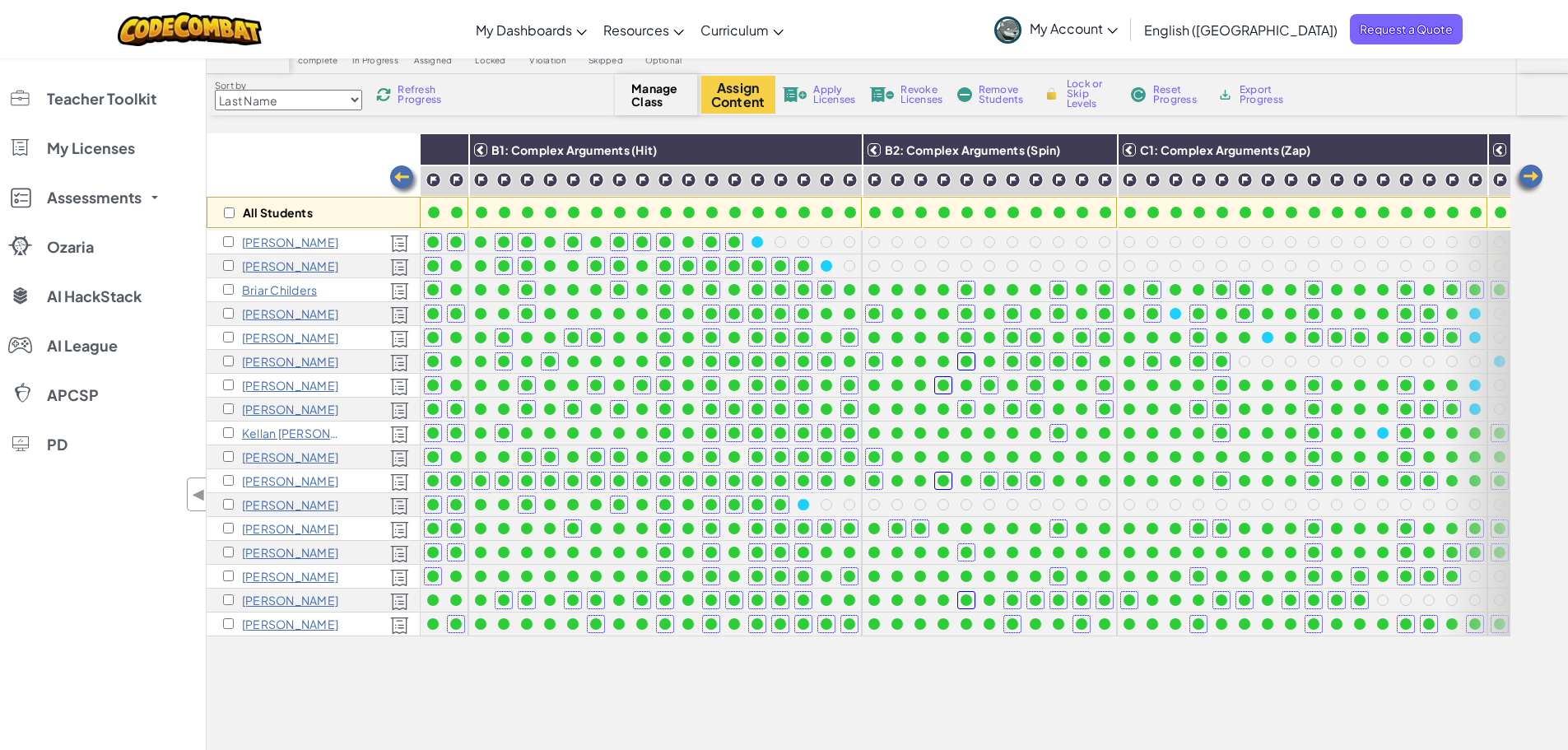
scroll to position [0, 330]
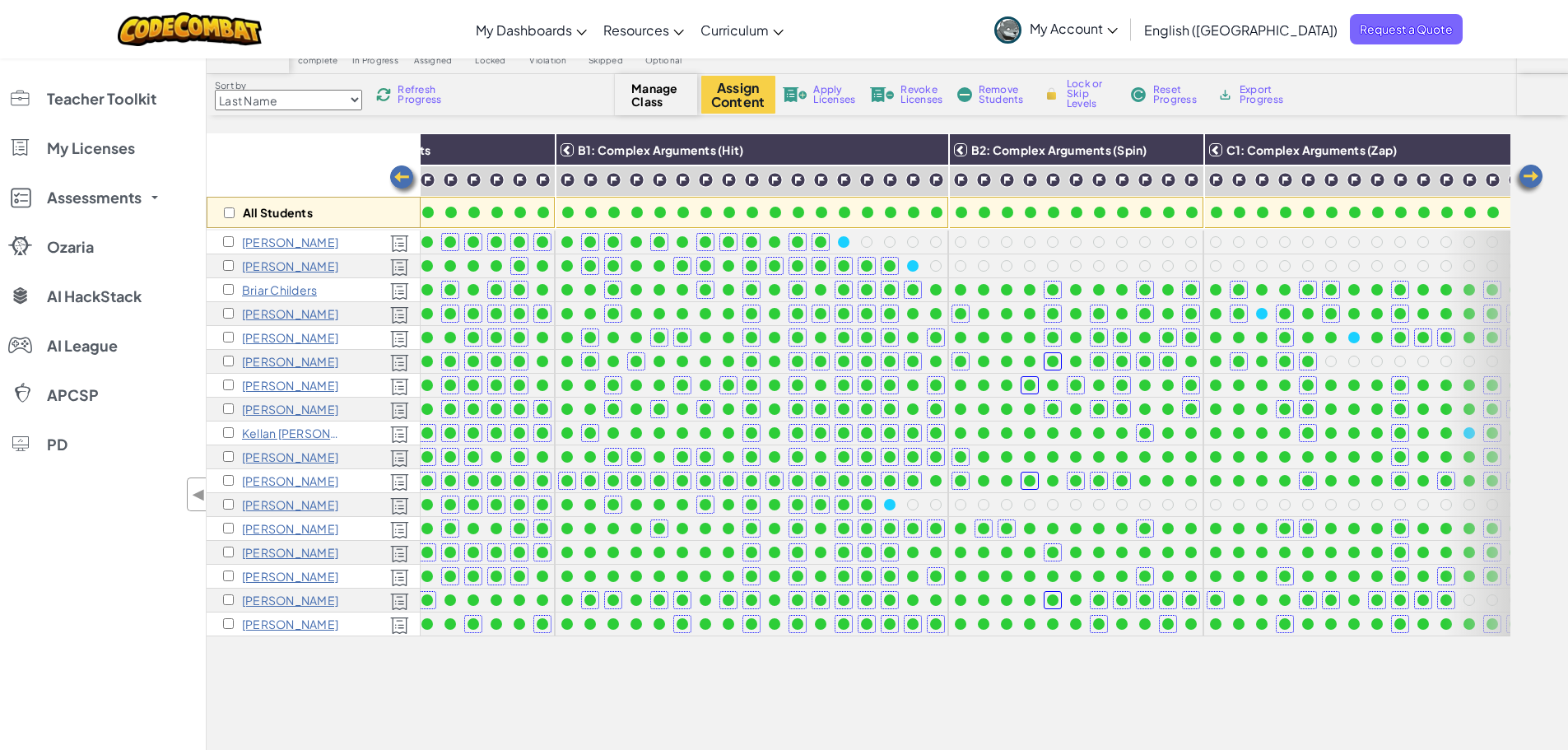
click at [399, 177] on img at bounding box center [404, 180] width 33 height 33
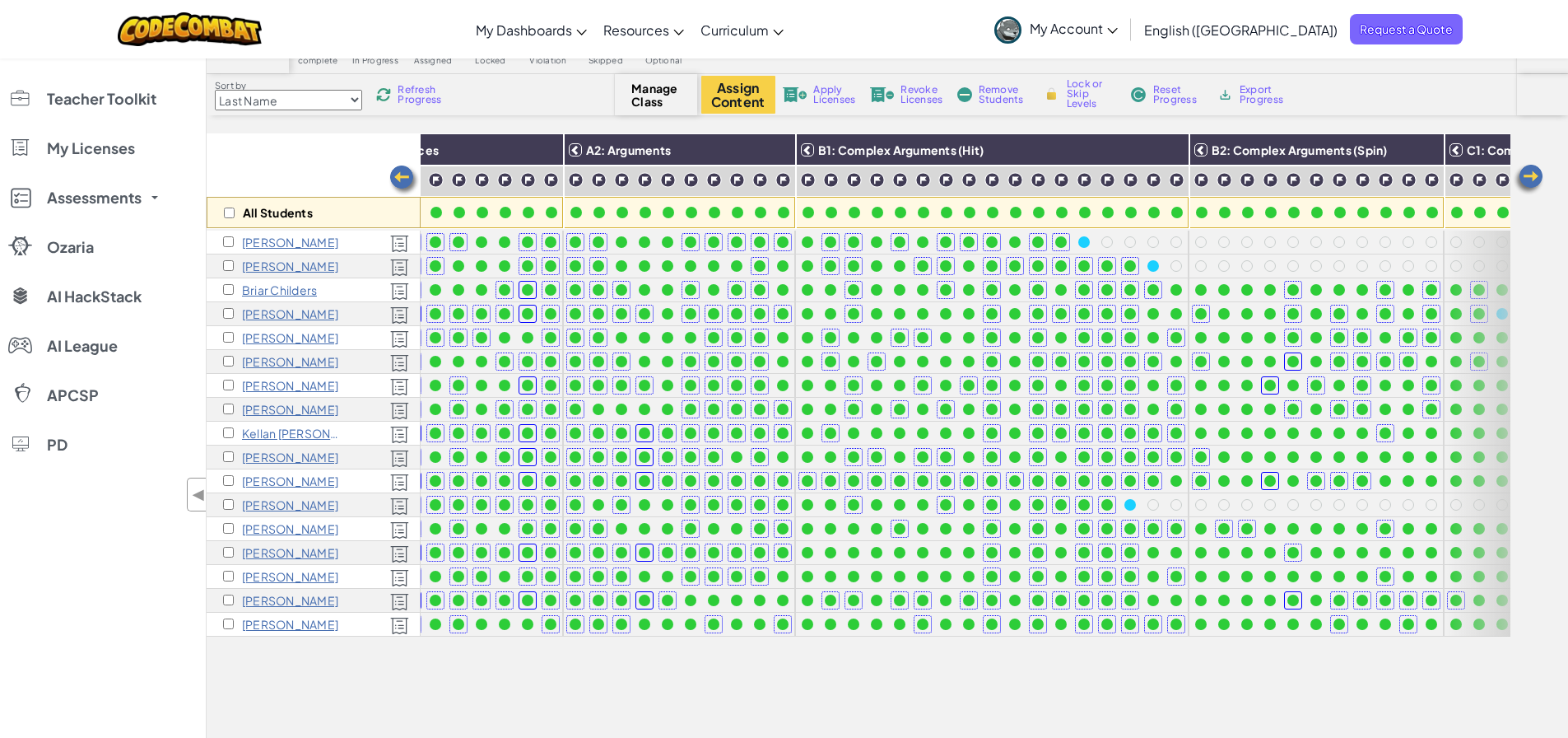
scroll to position [0, 0]
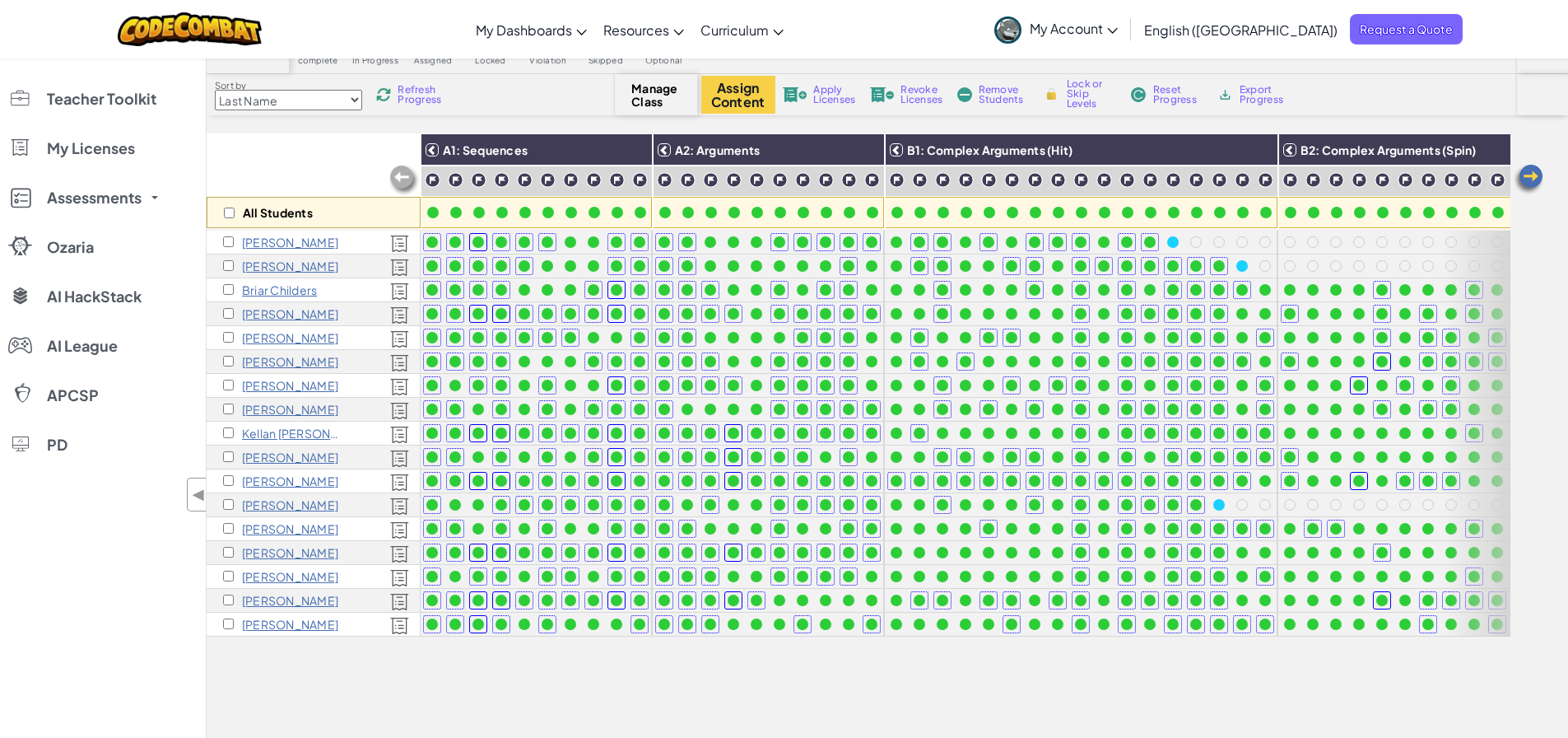
click at [1535, 175] on img at bounding box center [1528, 179] width 33 height 33
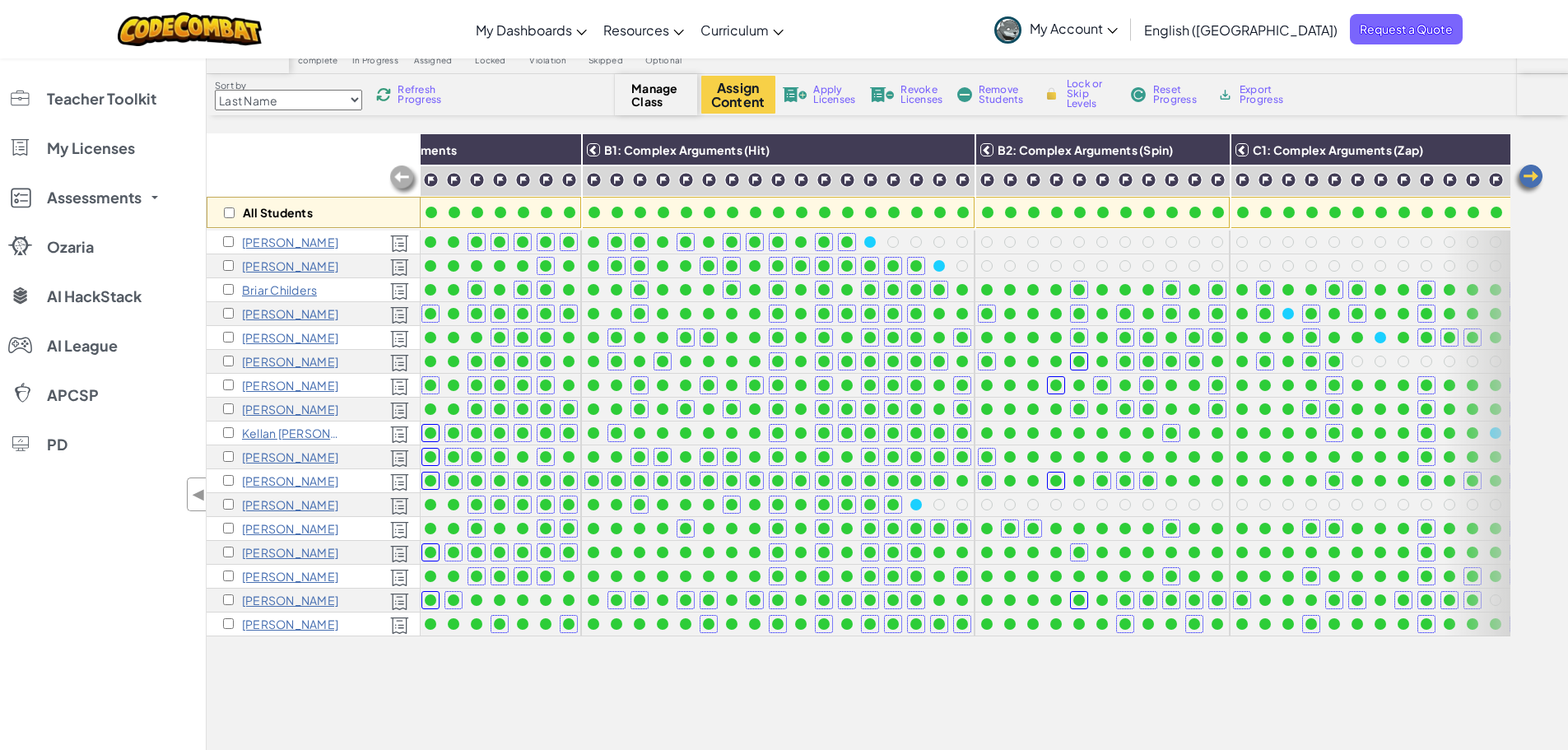
scroll to position [0, 330]
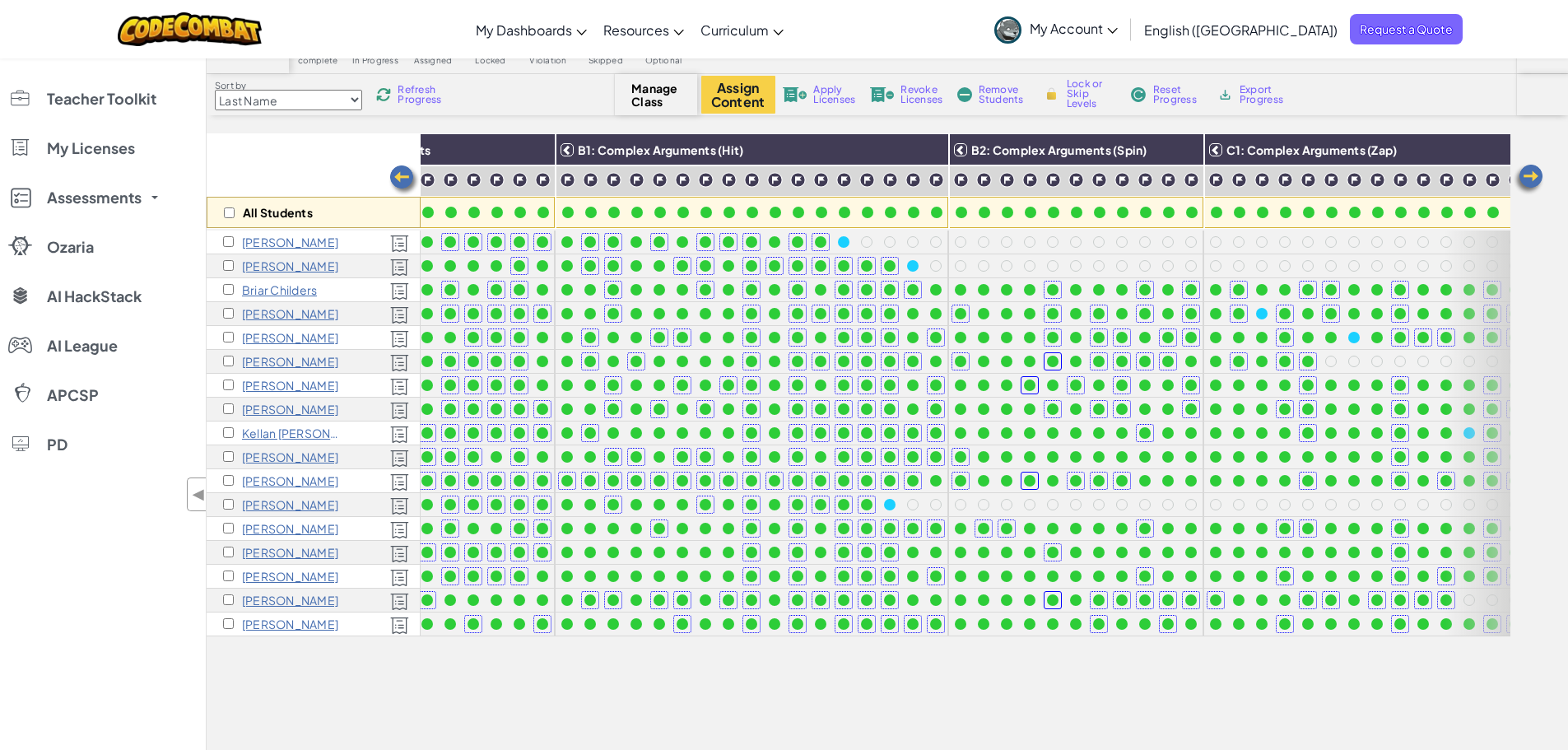
click at [1539, 170] on img at bounding box center [1528, 179] width 33 height 33
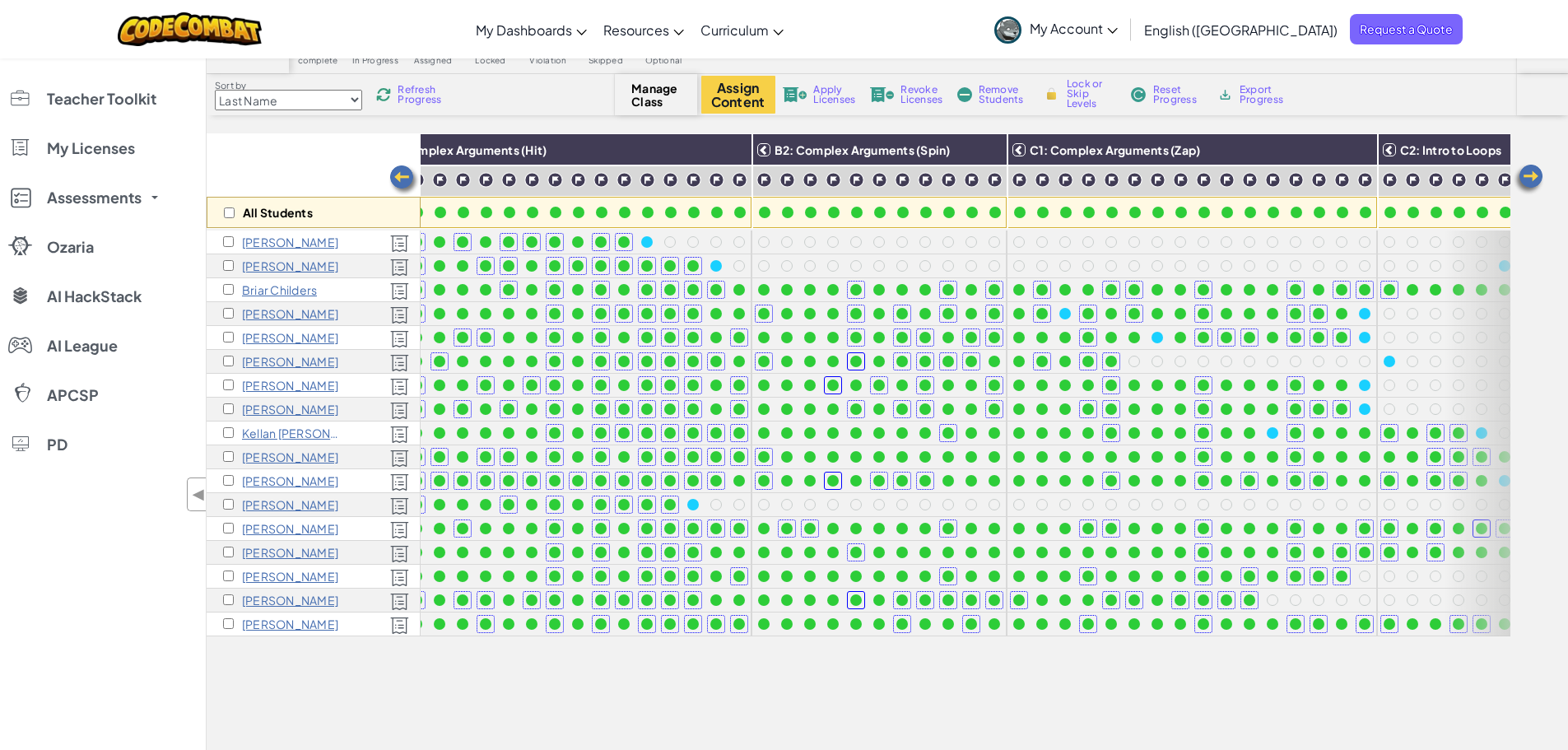
scroll to position [0, 658]
